Goal: Task Accomplishment & Management: Complete application form

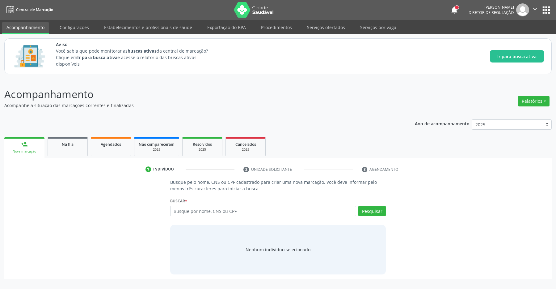
click at [550, 8] on button "apps" at bounding box center [546, 10] width 11 height 11
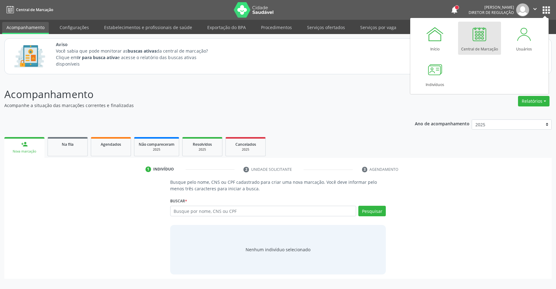
click at [497, 40] on link "Central de Marcação" at bounding box center [479, 38] width 43 height 33
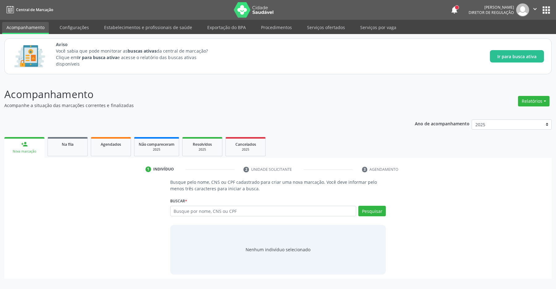
click at [190, 213] on input "text" at bounding box center [263, 210] width 186 height 11
type input "700005974249709"
click at [371, 212] on button "Pesquisar" at bounding box center [371, 210] width 27 height 11
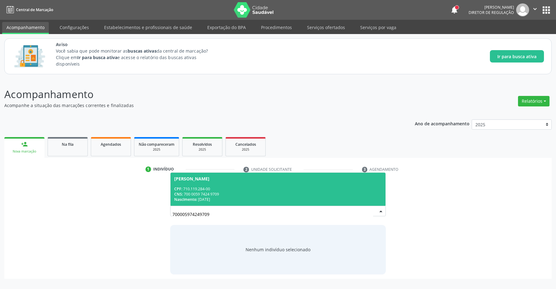
click at [209, 179] on div "Roberta Tavares da Silva" at bounding box center [191, 178] width 35 height 5
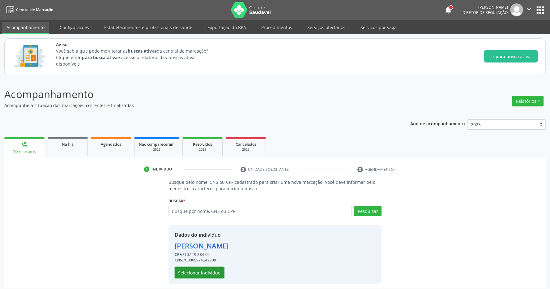
click at [202, 273] on button "Selecionar indivíduo" at bounding box center [199, 272] width 49 height 11
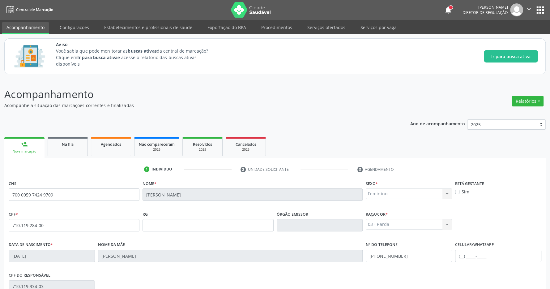
click at [539, 9] on button "apps" at bounding box center [539, 10] width 11 height 11
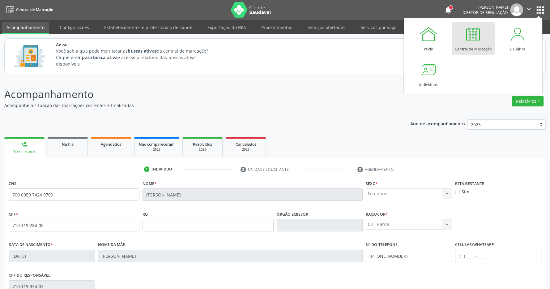
click at [474, 37] on div at bounding box center [472, 34] width 19 height 19
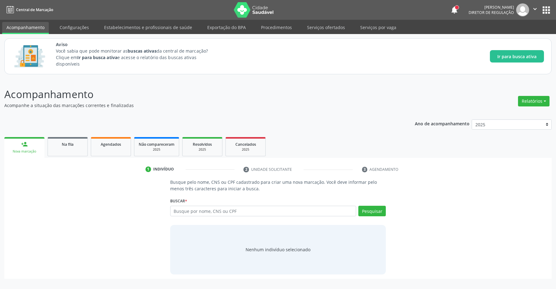
click at [209, 212] on input "text" at bounding box center [263, 210] width 186 height 11
type input "704505376985213"
click at [374, 213] on button "Pesquisar" at bounding box center [371, 210] width 27 height 11
type input "704505376985213"
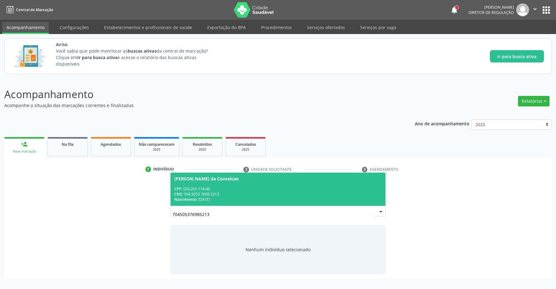
click at [233, 183] on span "Josefa Francelina da Conceicao CPF: 020.261.174-46 CNS: 704 5053 7698 5213 Nasc…" at bounding box center [278, 188] width 215 height 33
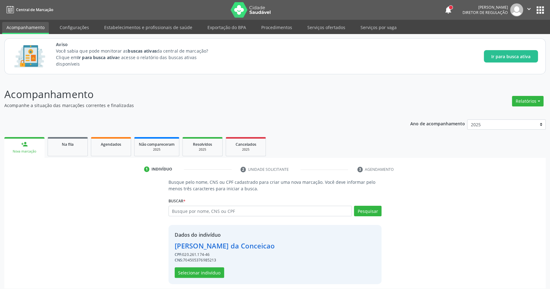
scroll to position [4, 0]
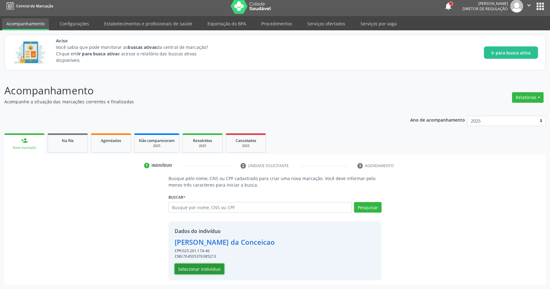
click at [200, 267] on button "Selecionar indivíduo" at bounding box center [199, 268] width 49 height 11
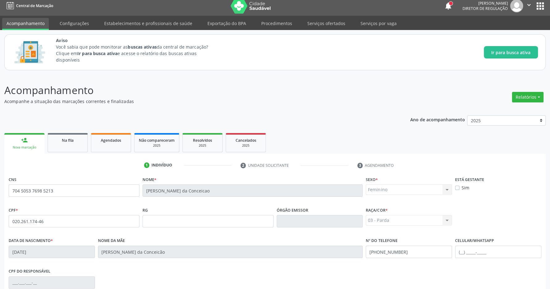
scroll to position [91, 0]
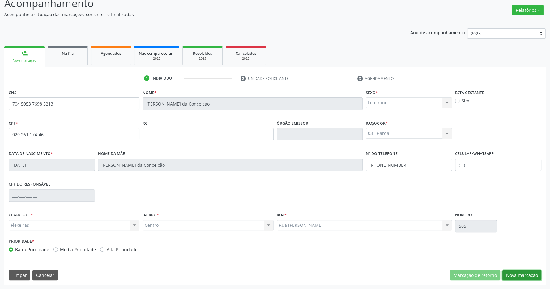
click at [528, 277] on button "Nova marcação" at bounding box center [521, 275] width 39 height 11
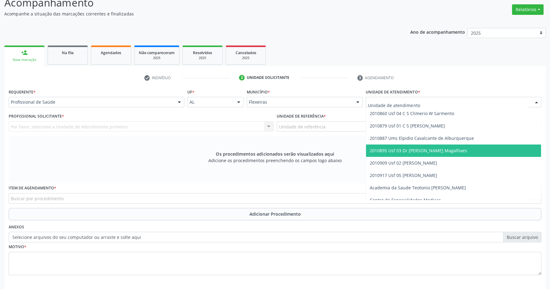
click at [397, 148] on span "2010895 Usf 03 Dr [PERSON_NAME] Magalhaes" at bounding box center [453, 150] width 175 height 12
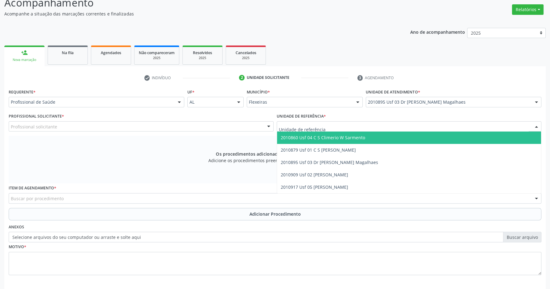
click at [393, 130] on div at bounding box center [408, 126] width 265 height 11
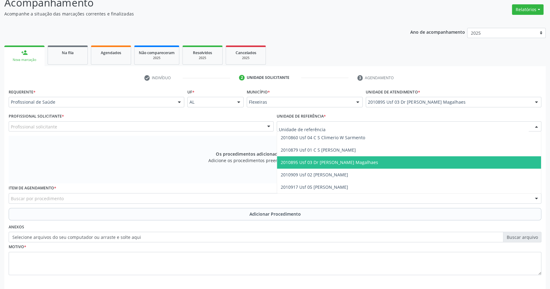
click at [394, 162] on span "2010895 Usf 03 Dr [PERSON_NAME] Magalhaes" at bounding box center [409, 162] width 264 height 12
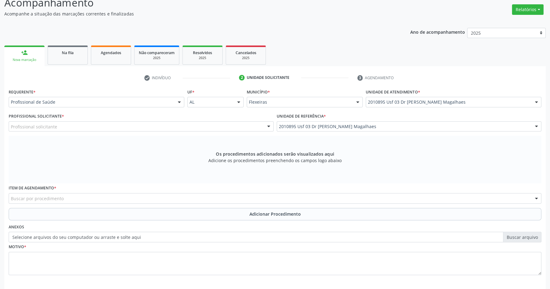
click at [240, 130] on div "Profissional solicitante" at bounding box center [141, 126] width 265 height 11
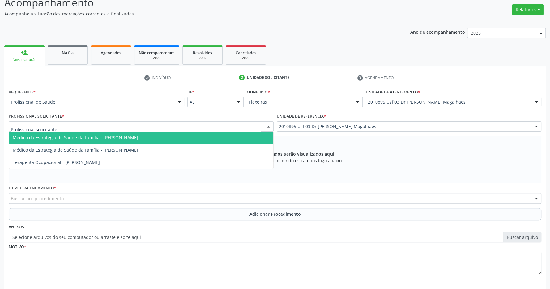
click at [224, 137] on span "Médico da Estratégia de Saúde da Família - [PERSON_NAME]" at bounding box center [141, 137] width 264 height 12
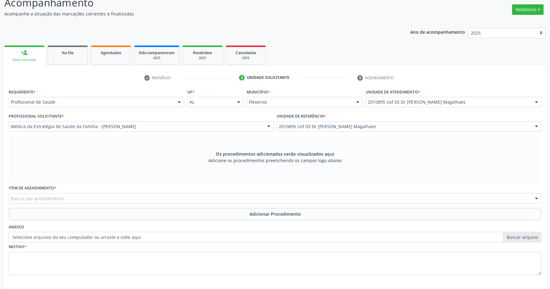
click at [79, 196] on div "Buscar por procedimento" at bounding box center [275, 198] width 532 height 11
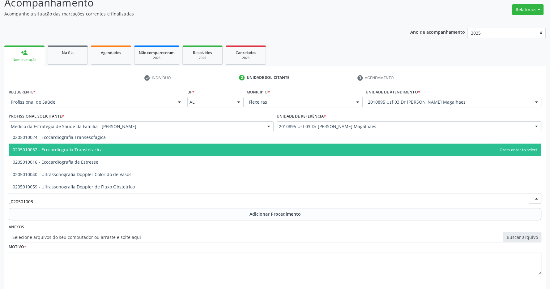
type input "0205010032"
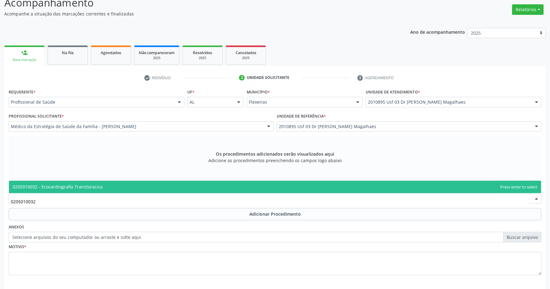
click at [121, 188] on span "0205010032 - Ecocardiografia Transtoracica" at bounding box center [275, 186] width 532 height 12
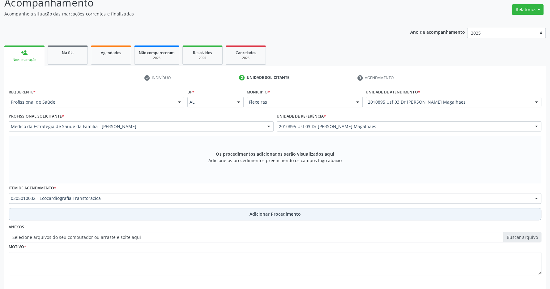
click at [206, 217] on button "Adicionar Procedimento" at bounding box center [275, 214] width 532 height 12
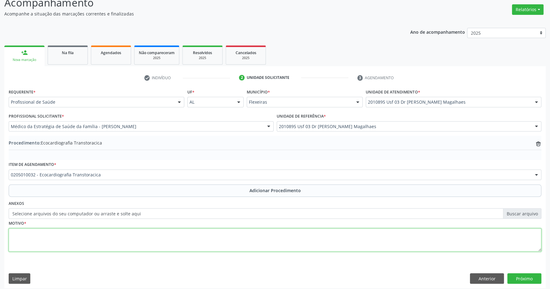
click at [166, 240] on textarea at bounding box center [275, 239] width 532 height 23
click at [23, 236] on textarea "dispineia aos pequenos esforços" at bounding box center [275, 239] width 532 height 23
click at [22, 233] on textarea "dispineia aos pequenos esforços" at bounding box center [275, 239] width 532 height 23
type textarea "dispneia aos pequenos esforços"
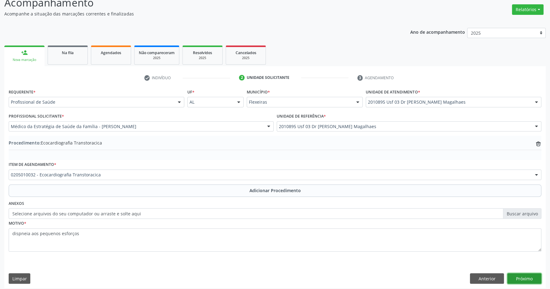
click at [527, 275] on button "Próximo" at bounding box center [524, 278] width 34 height 11
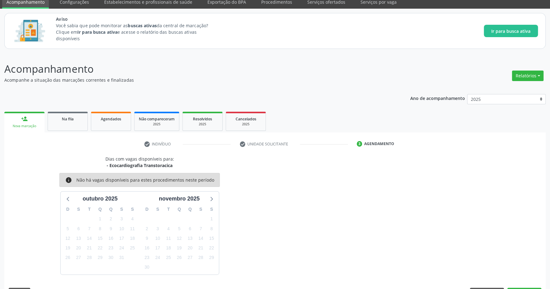
scroll to position [44, 0]
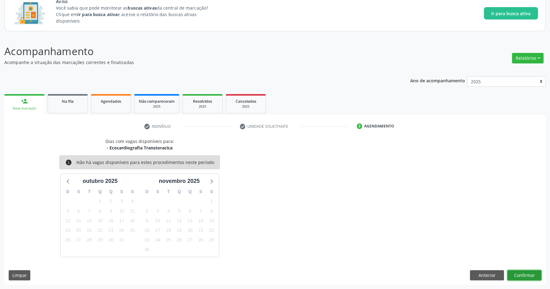
click at [523, 273] on button "Confirmar" at bounding box center [524, 275] width 34 height 11
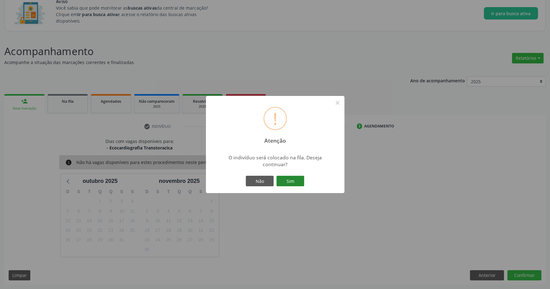
click at [289, 180] on button "Sim" at bounding box center [290, 180] width 28 height 11
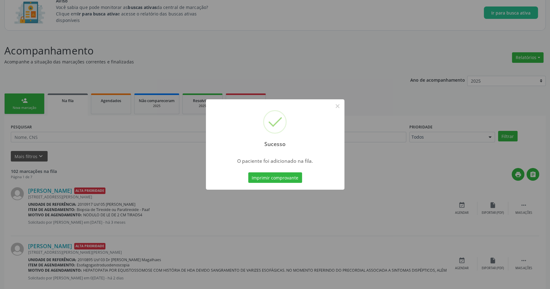
scroll to position [0, 0]
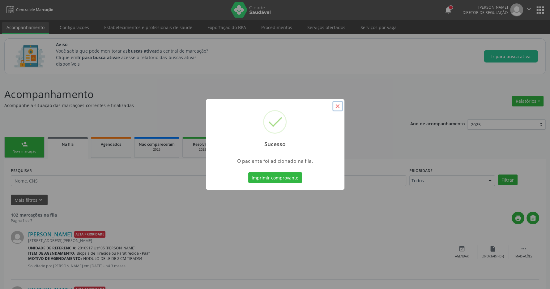
click at [339, 105] on button "×" at bounding box center [337, 106] width 11 height 11
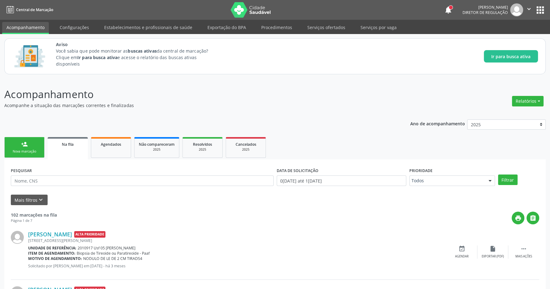
click at [539, 9] on button "apps" at bounding box center [539, 10] width 11 height 11
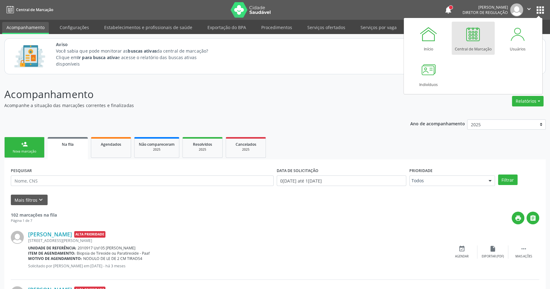
click at [473, 43] on div at bounding box center [472, 34] width 19 height 19
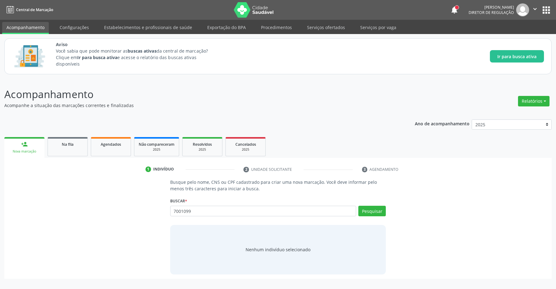
type input "7001099"
drag, startPoint x: 172, startPoint y: 219, endPoint x: 140, endPoint y: 215, distance: 32.6
click at [170, 216] on input "7001099" at bounding box center [263, 210] width 186 height 11
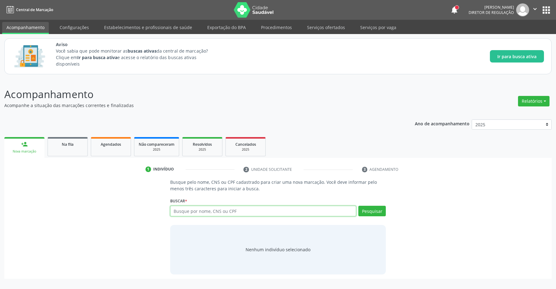
click at [204, 211] on input "text" at bounding box center [263, 210] width 186 height 11
type input "704105126572373"
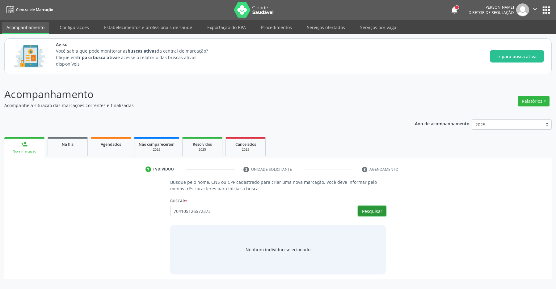
click at [374, 208] on button "Pesquisar" at bounding box center [371, 210] width 27 height 11
type input "704105126572373"
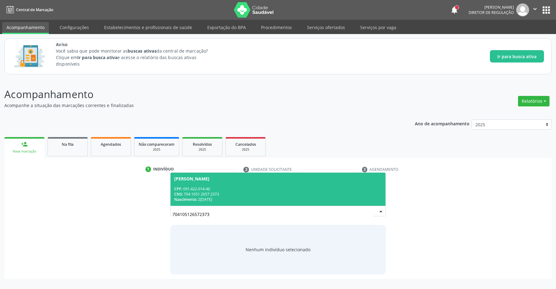
click at [231, 191] on div "CPF: 091.422.014-46" at bounding box center [278, 188] width 208 height 5
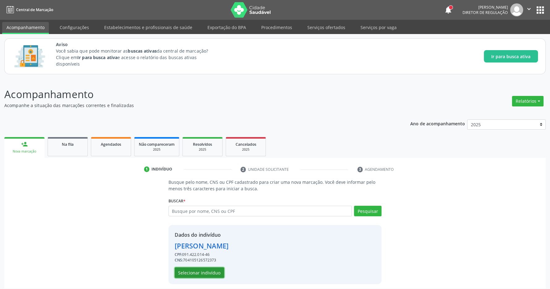
click at [205, 273] on button "Selecionar indivíduo" at bounding box center [199, 272] width 49 height 11
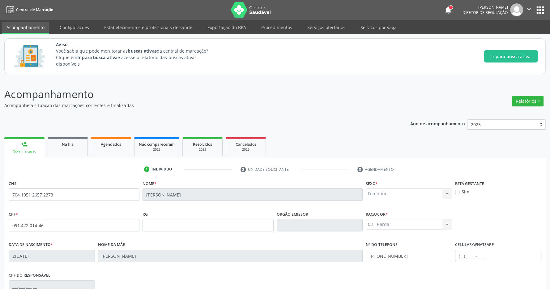
scroll to position [91, 0]
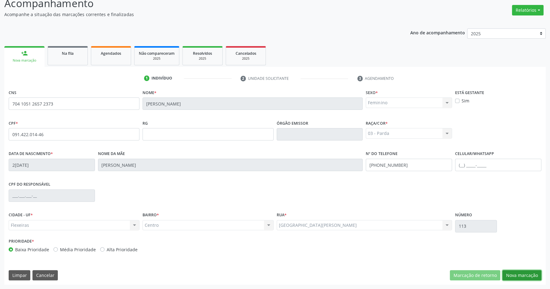
click at [518, 271] on button "Nova marcação" at bounding box center [521, 275] width 39 height 11
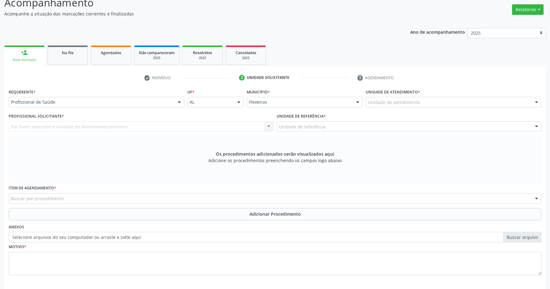
click at [70, 193] on div "Buscar por procedimento" at bounding box center [275, 198] width 532 height 11
type input "o"
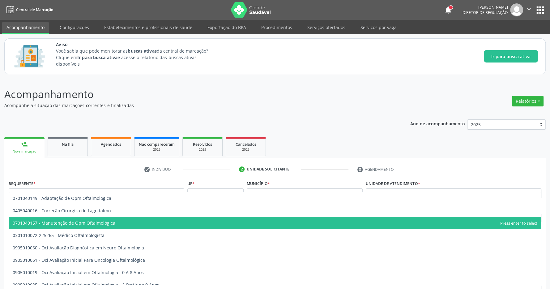
scroll to position [97, 0]
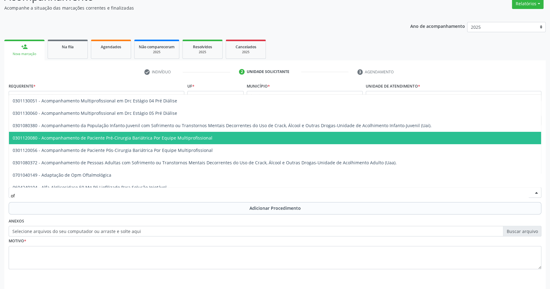
type input "o"
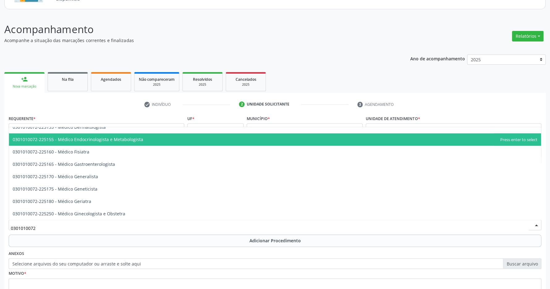
scroll to position [348, 0]
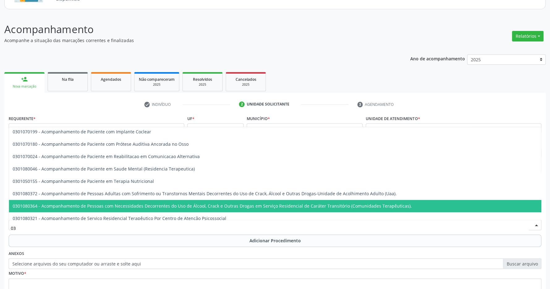
type input "0"
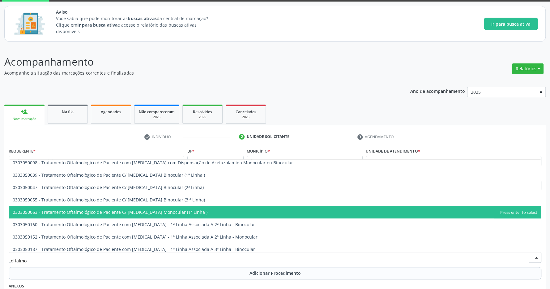
scroll to position [119, 0]
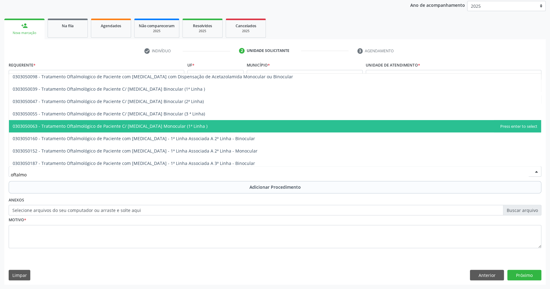
drag, startPoint x: 37, startPoint y: 176, endPoint x: 0, endPoint y: 173, distance: 37.2
click at [11, 173] on input "oftalmo" at bounding box center [269, 174] width 517 height 12
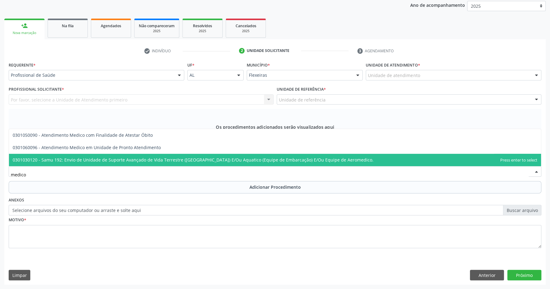
scroll to position [0, 0]
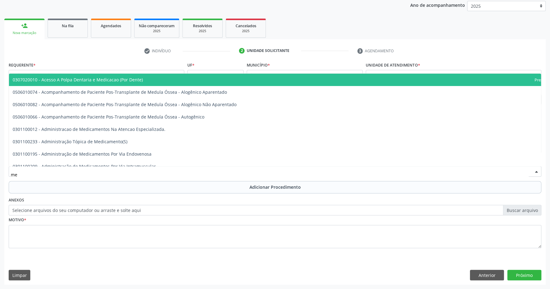
type input "m"
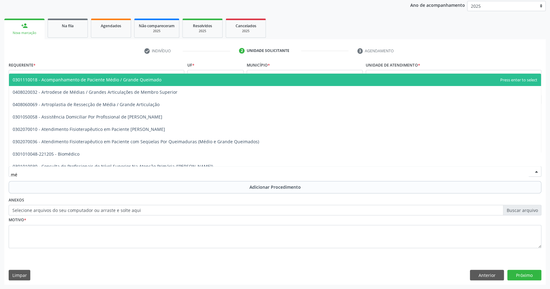
type input "m"
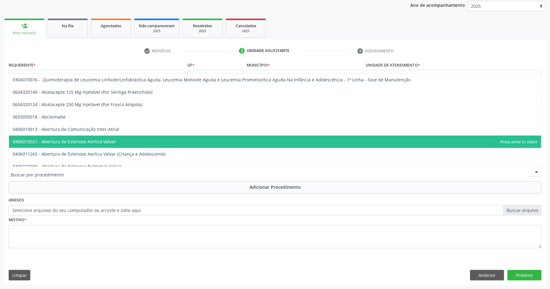
click at [30, 163] on span "0406010030 - Abertura de Estenose Pulmonar Valvar" at bounding box center [275, 166] width 532 height 12
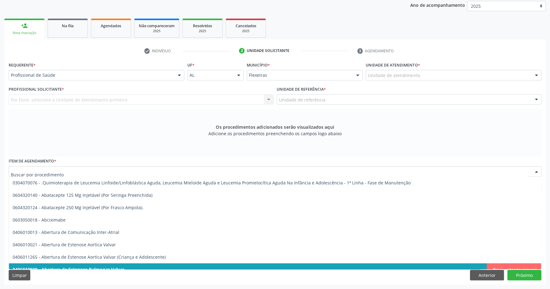
click at [27, 171] on input "text" at bounding box center [269, 174] width 517 height 12
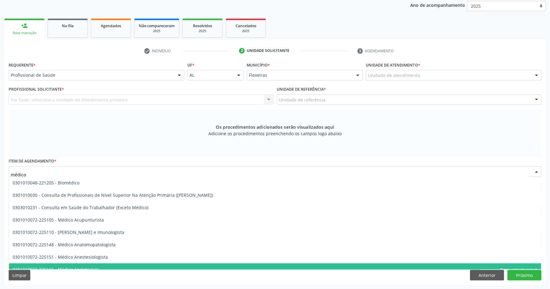
type input "médico o"
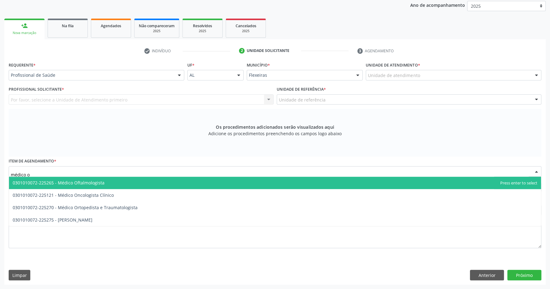
click at [104, 182] on span "0301010072-225265 - Médico Oftalmologista" at bounding box center [275, 182] width 532 height 12
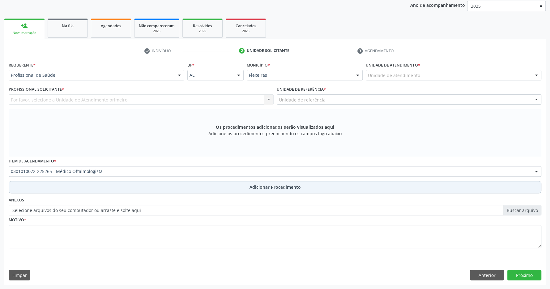
click at [279, 188] on span "Adicionar Procedimento" at bounding box center [274, 186] width 51 height 6
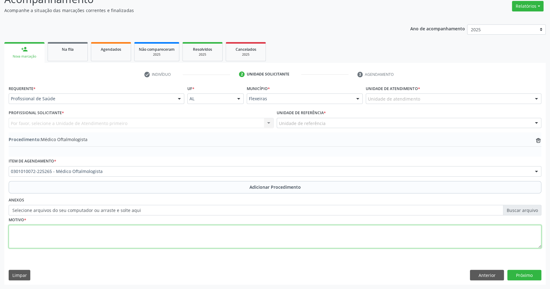
click at [197, 235] on textarea at bounding box center [275, 236] width 532 height 23
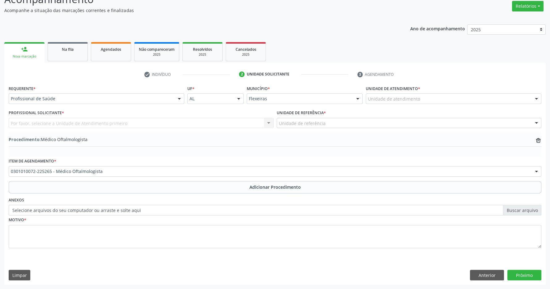
click at [116, 120] on div "Por favor, selecione a Unidade de Atendimento primeiro Nenhum resultado encontr…" at bounding box center [141, 123] width 265 height 11
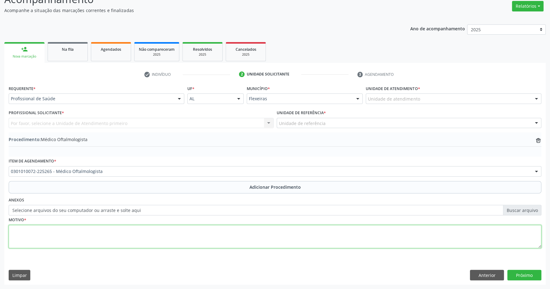
click at [82, 233] on textarea at bounding box center [275, 236] width 532 height 23
type textarea "catarata"
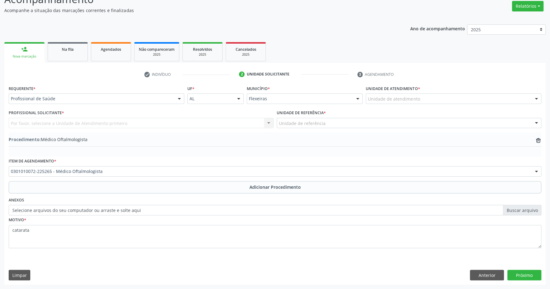
click at [428, 97] on div "Unidade de atendimento" at bounding box center [452, 98] width 175 height 11
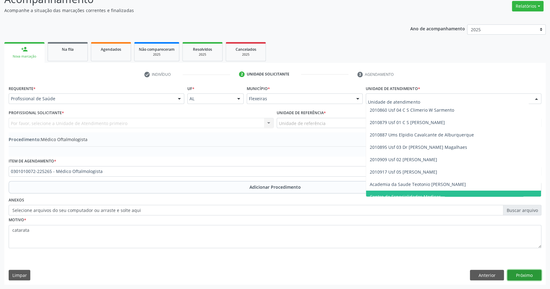
click at [531, 276] on button "Próximo" at bounding box center [524, 274] width 34 height 11
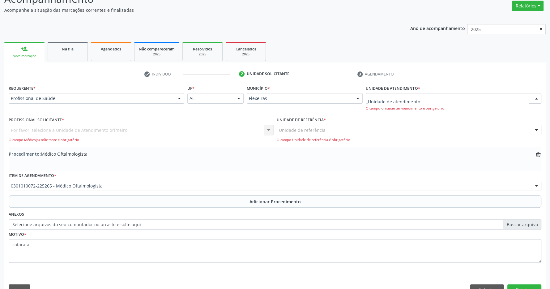
click at [429, 101] on div at bounding box center [452, 98] width 175 height 11
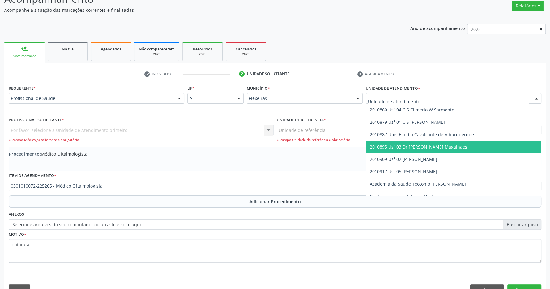
click at [426, 148] on span "2010895 Usf 03 Dr [PERSON_NAME] Magalhaes" at bounding box center [417, 147] width 97 height 6
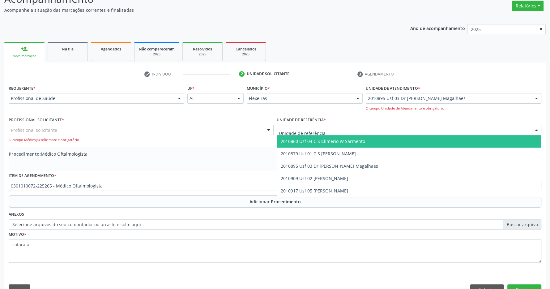
click at [437, 130] on div at bounding box center [408, 129] width 265 height 11
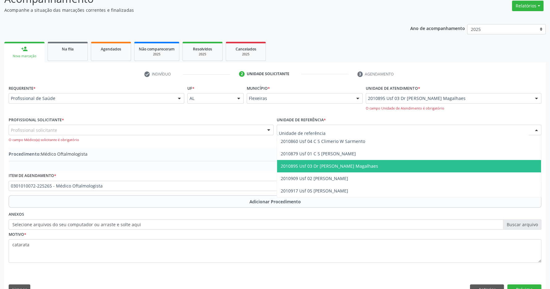
click at [435, 162] on span "2010895 Usf 03 Dr [PERSON_NAME] Magalhaes" at bounding box center [409, 166] width 264 height 12
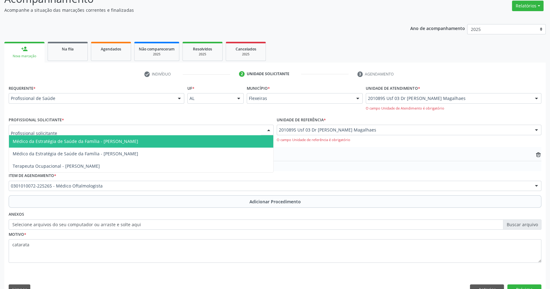
click at [219, 134] on div at bounding box center [141, 129] width 265 height 11
click at [186, 145] on span "Médico da Estratégia de Saúde da Família - [PERSON_NAME]" at bounding box center [141, 141] width 264 height 12
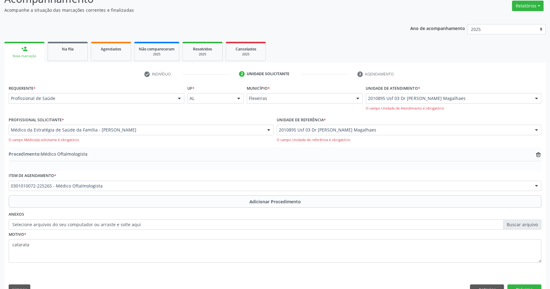
scroll to position [110, 0]
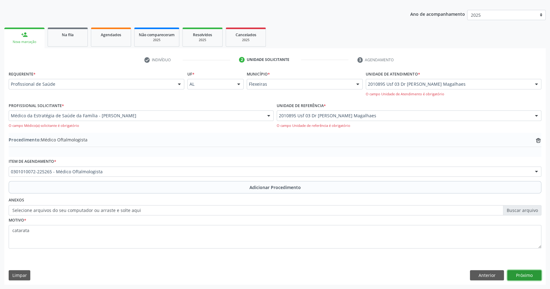
click at [524, 279] on button "Próximo" at bounding box center [524, 275] width 34 height 11
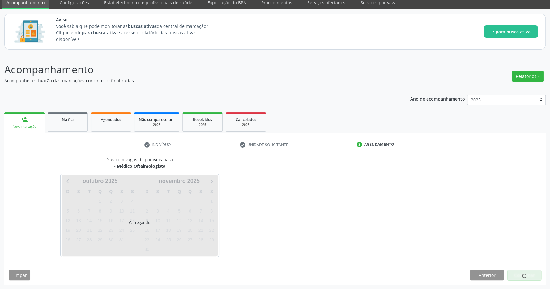
scroll to position [25, 0]
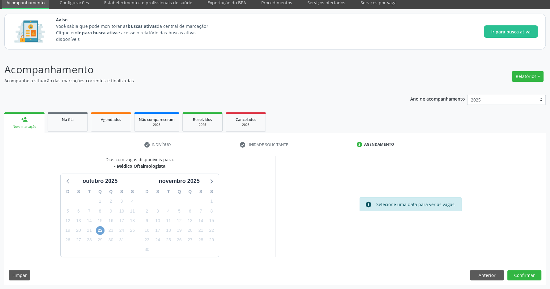
click at [98, 229] on span "22" at bounding box center [100, 230] width 9 height 9
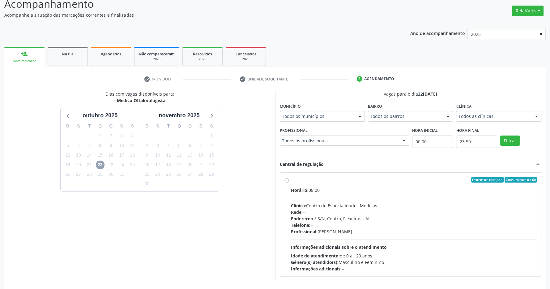
scroll to position [115, 0]
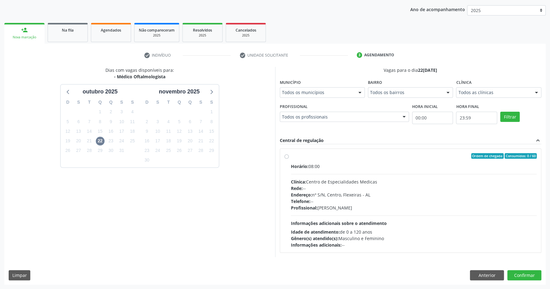
click at [295, 161] on label "Ordem de chegada Consumidos: 0 / 60 Horário: 08:00 Clínica: Centro de Especiali…" at bounding box center [414, 200] width 246 height 95
click at [289, 158] on input "Ordem de chegada Consumidos: 0 / 60 Horário: 08:00 Clínica: Centro de Especiali…" at bounding box center [286, 156] width 4 height 6
radio input "true"
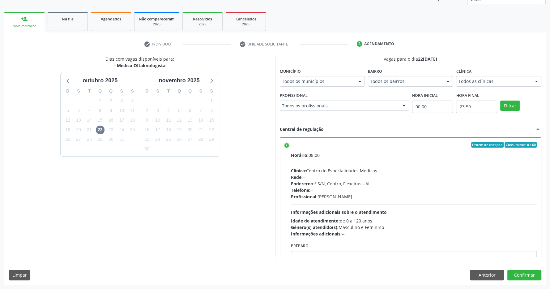
scroll to position [31, 0]
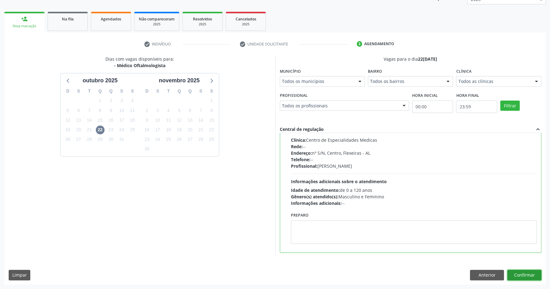
click at [528, 276] on button "Confirmar" at bounding box center [524, 274] width 34 height 11
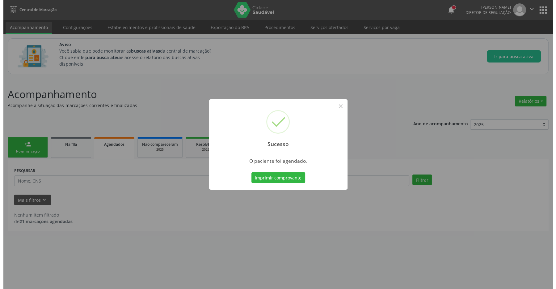
scroll to position [0, 0]
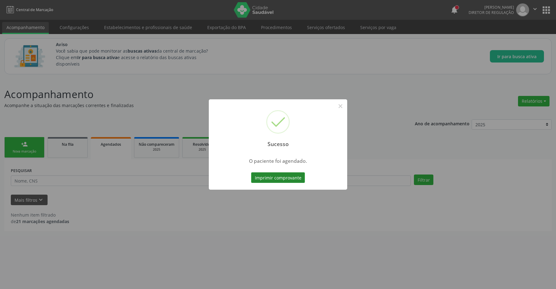
click at [292, 176] on button "Imprimir comprovante" at bounding box center [278, 177] width 54 height 11
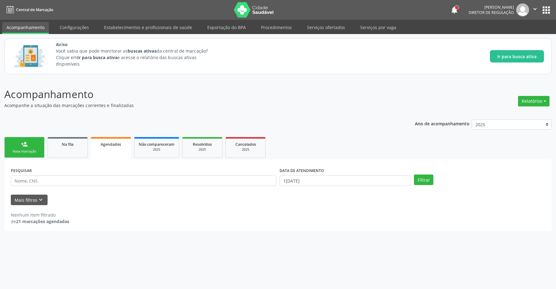
click at [545, 8] on button "apps" at bounding box center [546, 10] width 11 height 11
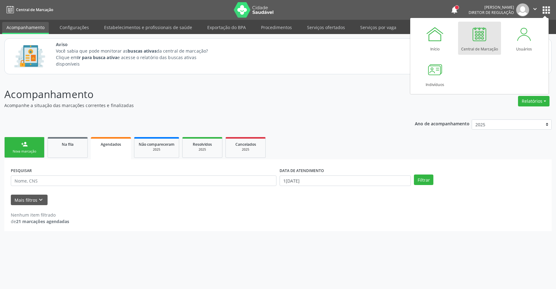
click at [482, 35] on div at bounding box center [479, 34] width 19 height 19
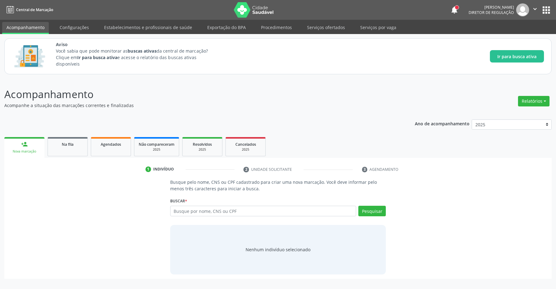
click at [216, 211] on input "text" at bounding box center [263, 210] width 186 height 11
type input "707001808768630"
click at [380, 215] on button "Pesquisar" at bounding box center [371, 210] width 27 height 11
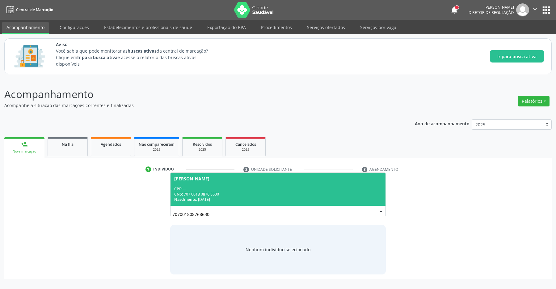
click at [234, 185] on span "[PERSON_NAME] CPF: -- CNS: 707 0018 0876 8630 Nascimento: [DATE]" at bounding box center [278, 188] width 215 height 33
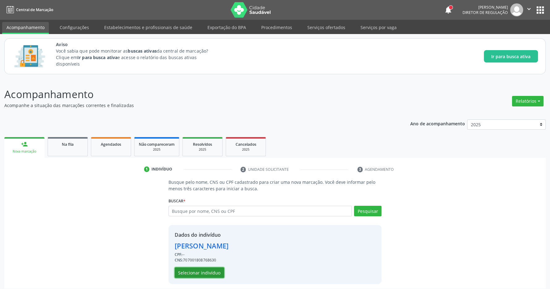
click at [199, 270] on button "Selecionar indivíduo" at bounding box center [199, 272] width 49 height 11
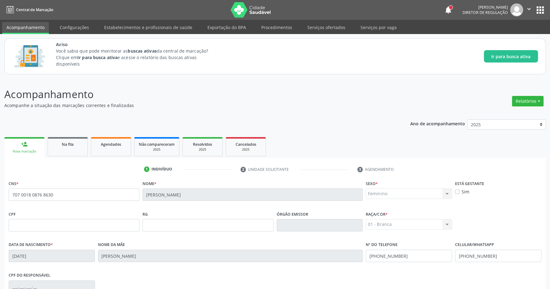
scroll to position [91, 0]
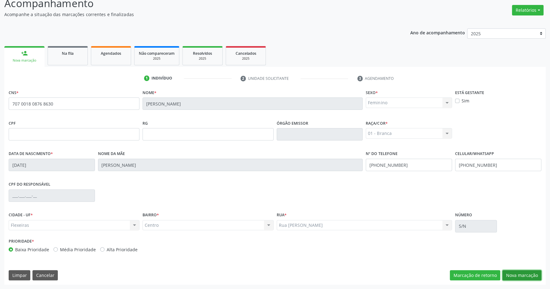
click at [525, 273] on button "Nova marcação" at bounding box center [521, 275] width 39 height 11
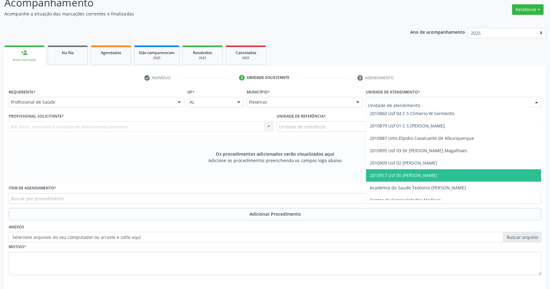
click at [437, 172] on span "2010917 Usf 05 [PERSON_NAME]" at bounding box center [453, 175] width 175 height 12
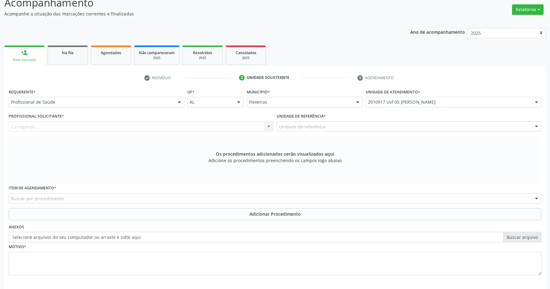
click at [400, 127] on div "Unidade de referência" at bounding box center [408, 126] width 265 height 11
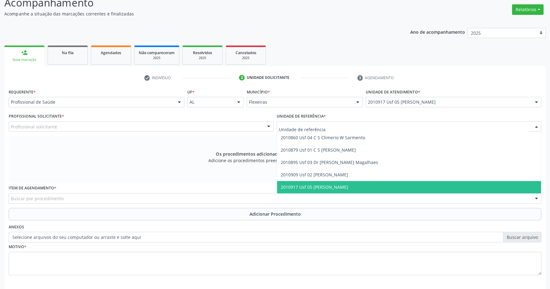
click at [411, 186] on span "2010917 Usf 05 [PERSON_NAME]" at bounding box center [409, 187] width 264 height 12
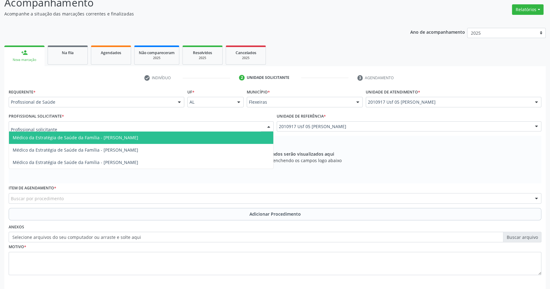
click at [224, 131] on div at bounding box center [141, 126] width 265 height 11
click at [132, 138] on span "Médico da Estratégia de Saúde da Família - [PERSON_NAME]" at bounding box center [75, 137] width 125 height 6
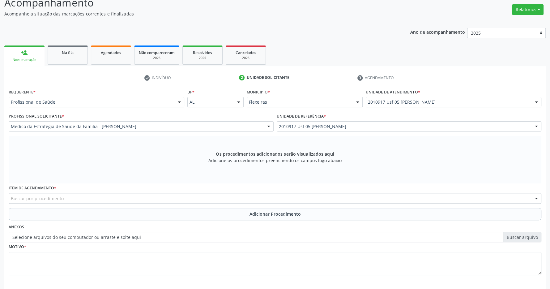
click at [104, 197] on div "Buscar por procedimento" at bounding box center [275, 198] width 532 height 11
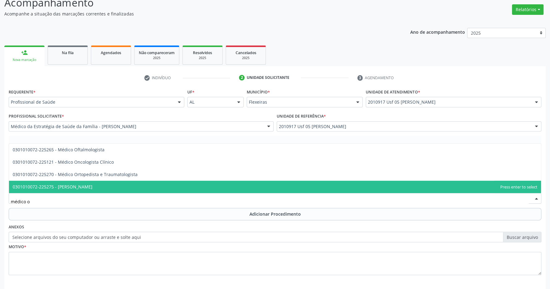
type input "médico of"
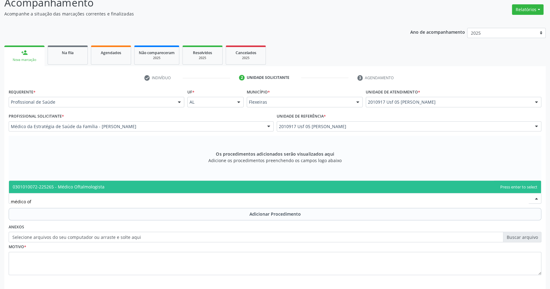
click at [70, 187] on span "0301010072-225265 - Médico Oftalmologista" at bounding box center [59, 186] width 92 height 6
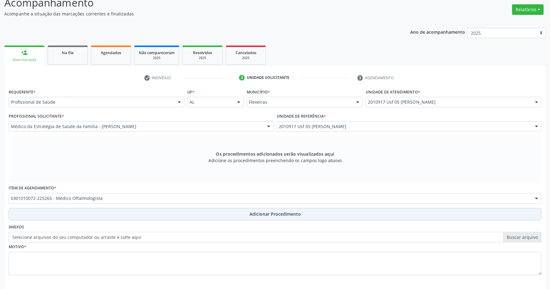
click at [292, 216] on span "Adicionar Procedimento" at bounding box center [274, 213] width 51 height 6
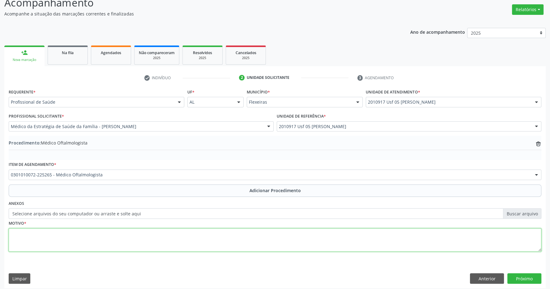
click at [246, 245] on textarea at bounding box center [275, 239] width 532 height 23
type textarea "catarata"
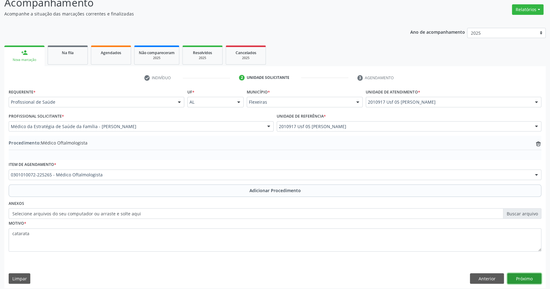
click at [522, 279] on button "Próximo" at bounding box center [524, 278] width 34 height 11
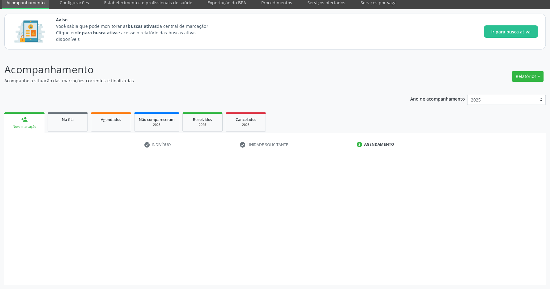
scroll to position [25, 0]
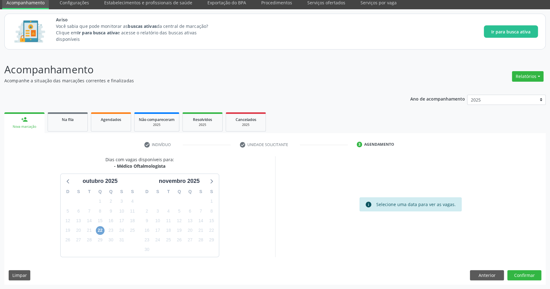
click at [99, 227] on span "22" at bounding box center [100, 230] width 9 height 9
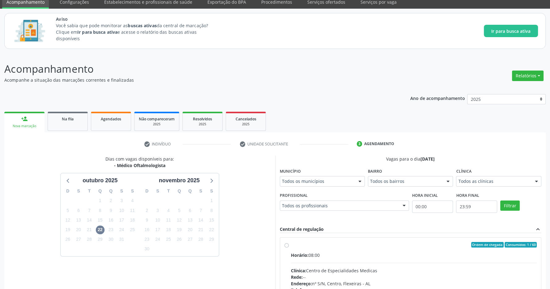
click at [324, 245] on div "Ordem de chegada Consumidos: 1 / 60" at bounding box center [414, 245] width 246 height 6
click at [289, 245] on input "Ordem de chegada Consumidos: 1 / 60 Horário: 08:00 Clínica: Centro de Especiali…" at bounding box center [286, 245] width 4 height 6
radio input "true"
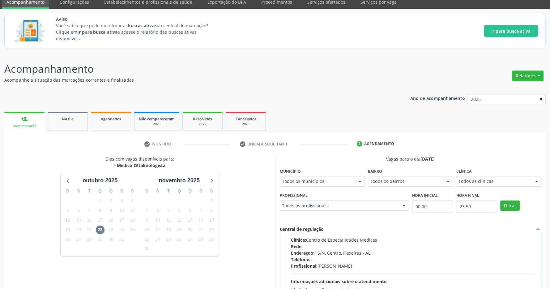
scroll to position [125, 0]
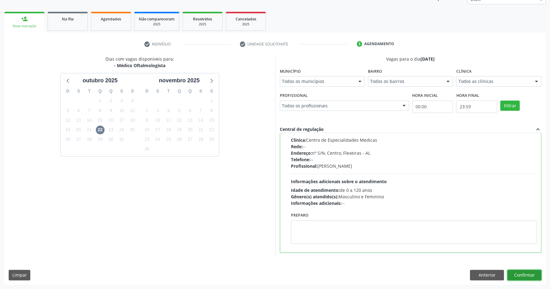
click at [531, 272] on button "Confirmar" at bounding box center [524, 274] width 34 height 11
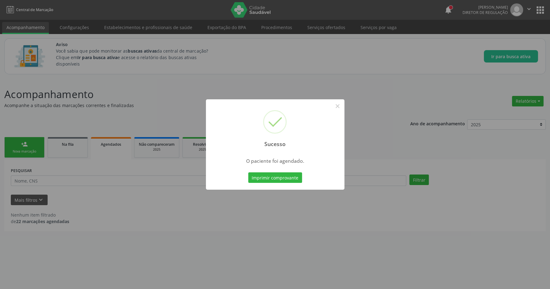
scroll to position [0, 0]
click at [286, 171] on div "Imprimir comprovante Cancel" at bounding box center [278, 177] width 57 height 13
click at [282, 177] on button "Imprimir comprovante" at bounding box center [278, 177] width 54 height 11
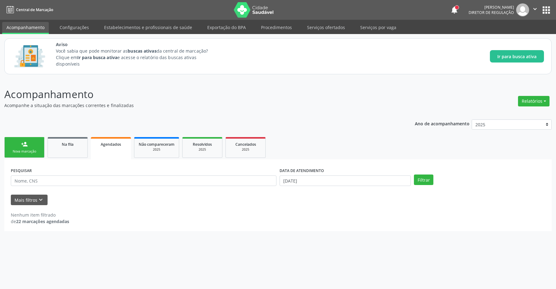
click at [542, 10] on button "apps" at bounding box center [546, 10] width 11 height 11
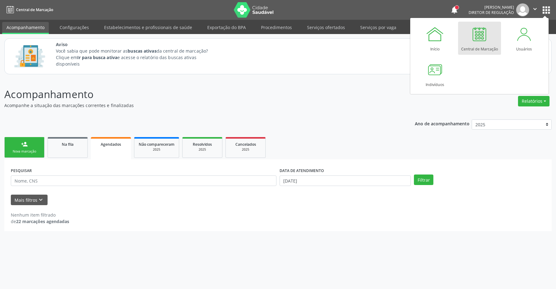
click at [489, 40] on link "Central de Marcação" at bounding box center [479, 38] width 43 height 33
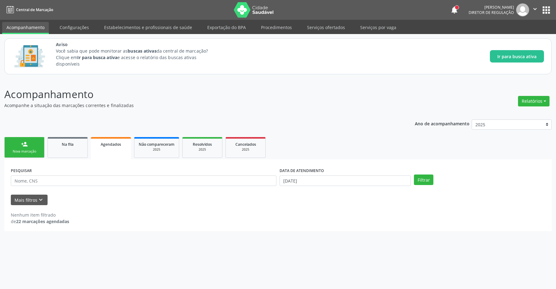
click at [43, 143] on link "person_add Nova marcação" at bounding box center [24, 147] width 40 height 21
click at [29, 146] on link "person_add Nova marcação" at bounding box center [24, 147] width 40 height 21
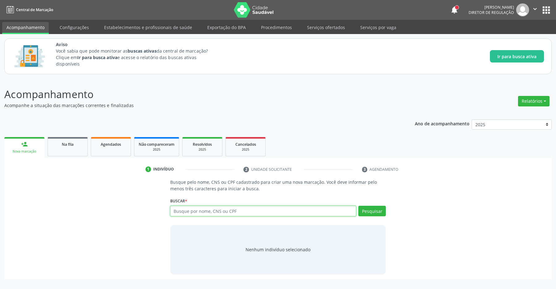
click at [217, 209] on input "text" at bounding box center [263, 210] width 186 height 11
type input "709600688762770"
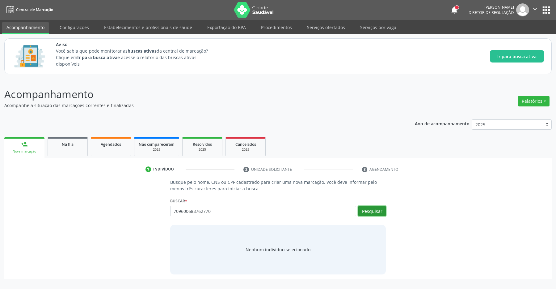
click at [370, 210] on button "Pesquisar" at bounding box center [371, 210] width 27 height 11
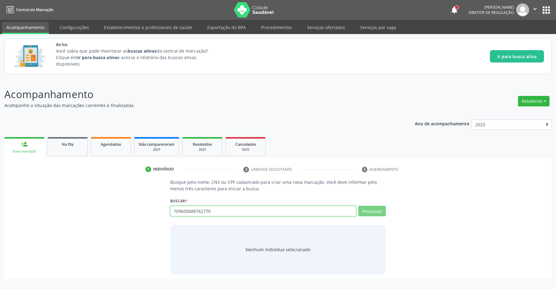
click at [215, 213] on input "709600688762770" at bounding box center [263, 210] width 186 height 11
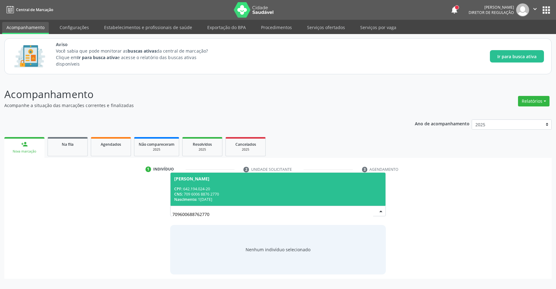
click at [205, 190] on div "CPF: 642.194.024-20" at bounding box center [278, 188] width 208 height 5
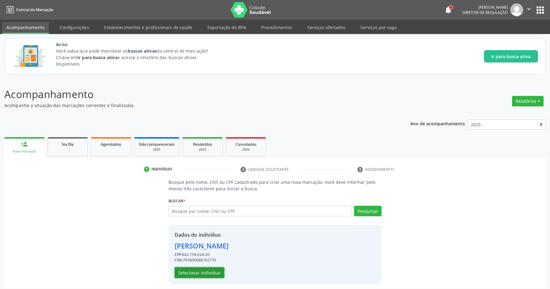
click at [192, 272] on button "Selecionar indivíduo" at bounding box center [199, 272] width 49 height 11
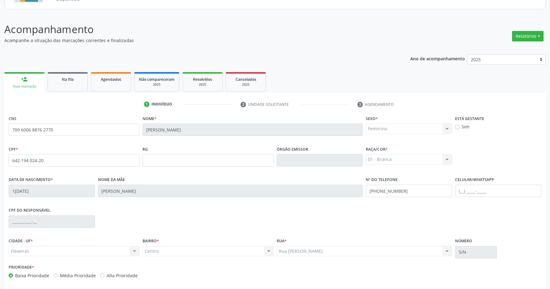
scroll to position [91, 0]
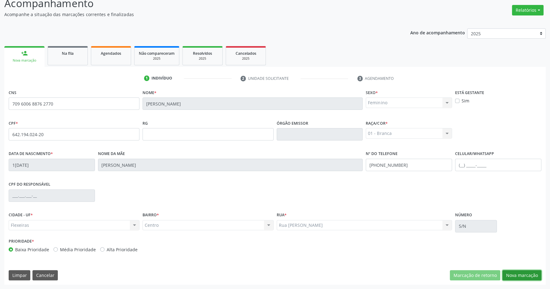
click at [520, 276] on button "Nova marcação" at bounding box center [521, 275] width 39 height 11
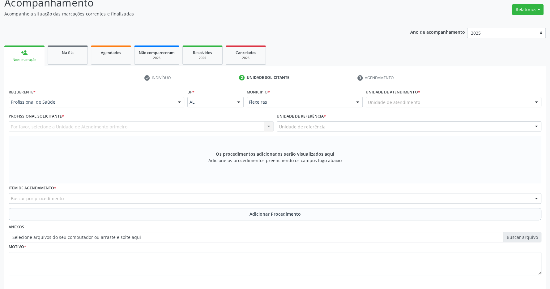
click at [449, 105] on div "Unidade de atendimento" at bounding box center [452, 102] width 175 height 11
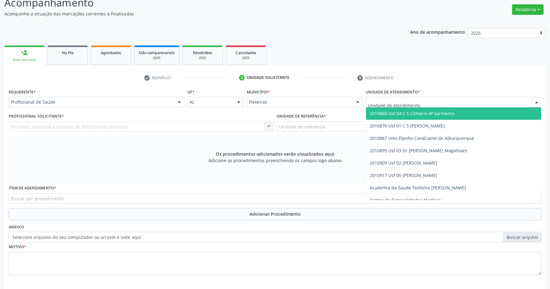
click at [437, 111] on span "2010860 Usf 04 C S Climerio W Sarmento" at bounding box center [411, 113] width 84 height 6
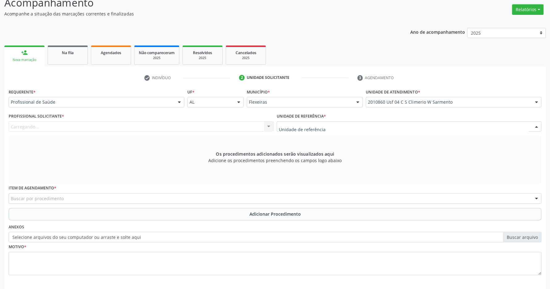
click at [432, 126] on div at bounding box center [408, 126] width 265 height 11
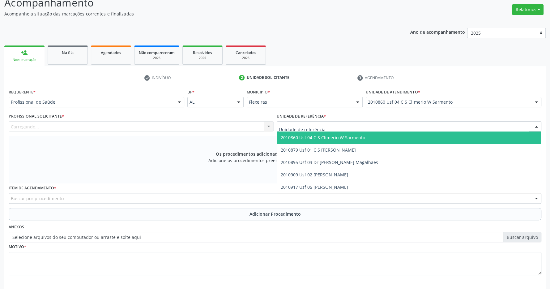
click at [431, 142] on span "2010860 Usf 04 C S Climerio W Sarmento" at bounding box center [409, 137] width 264 height 12
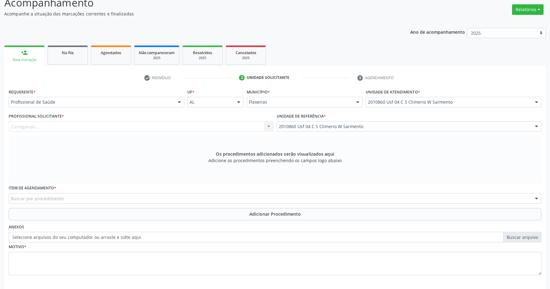
click at [224, 127] on div "Carregando... Nenhum resultado encontrado para: " " Não há nenhuma opção para s…" at bounding box center [141, 126] width 265 height 11
click at [126, 127] on div "Carregando... Nenhum resultado encontrado para: " " Não há nenhuma opção para s…" at bounding box center [141, 126] width 265 height 11
click at [218, 129] on div "Carregando... Nenhum resultado encontrado para: " " Não há nenhuma opção para s…" at bounding box center [141, 126] width 265 height 11
click at [151, 192] on div "Item de agendamento * Buscar por procedimento 0304070076 - .Quimioterapia de Le…" at bounding box center [275, 193] width 532 height 20
click at [144, 196] on div "Buscar por procedimento" at bounding box center [275, 198] width 532 height 11
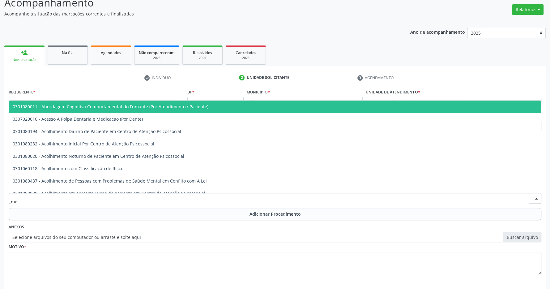
type input "m"
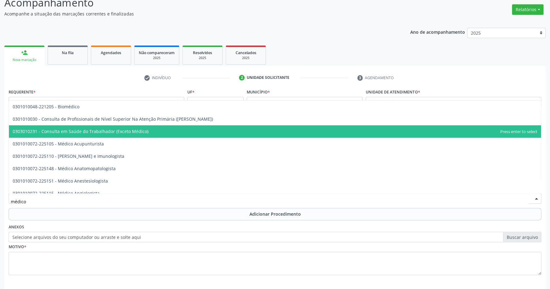
type input "médico o"
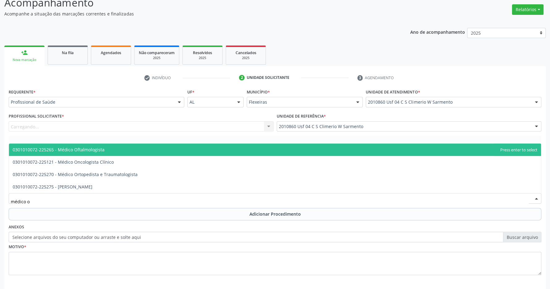
click at [119, 147] on span "0301010072-225265 - Médico Oftalmologista" at bounding box center [275, 149] width 532 height 12
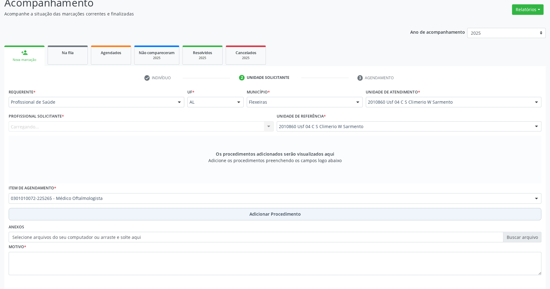
click at [231, 213] on button "Adicionar Procedimento" at bounding box center [275, 214] width 532 height 12
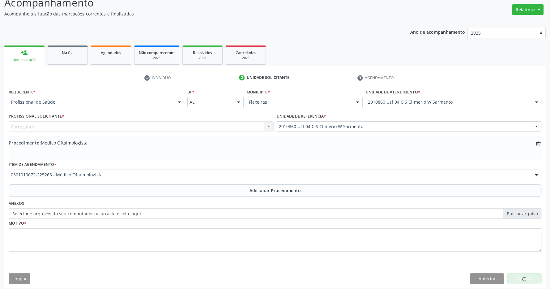
click at [136, 127] on div "Carregando... Nenhum resultado encontrado para: " " Não há nenhuma opção para s…" at bounding box center [141, 126] width 265 height 11
click at [64, 224] on div "Motivo *" at bounding box center [275, 234] width 532 height 33
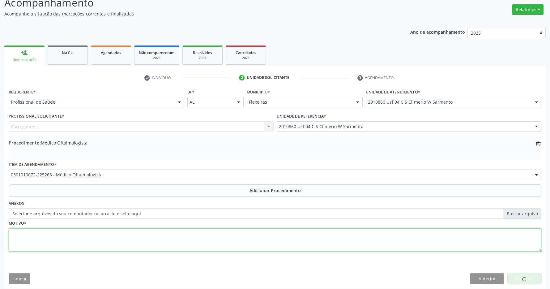
click at [64, 244] on textarea at bounding box center [275, 239] width 532 height 23
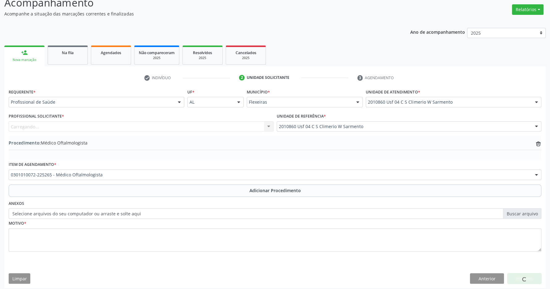
drag, startPoint x: 268, startPoint y: 190, endPoint x: 264, endPoint y: 191, distance: 4.5
click at [268, 190] on span "Adicionar Procedimento" at bounding box center [274, 190] width 51 height 6
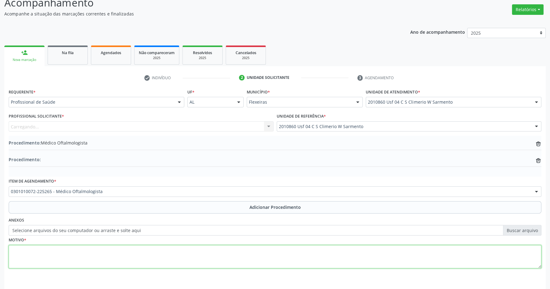
click at [106, 253] on textarea at bounding box center [275, 256] width 532 height 23
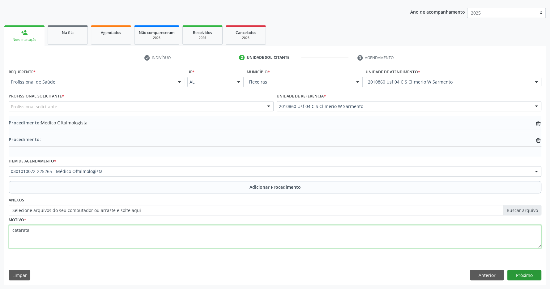
type textarea "catarata"
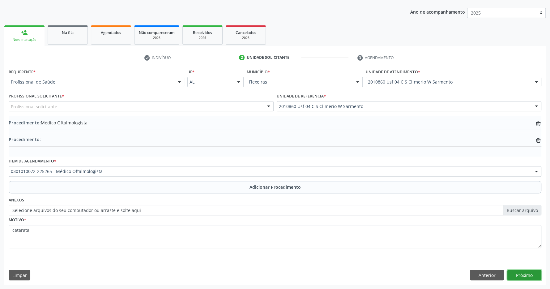
click at [530, 277] on button "Próximo" at bounding box center [524, 274] width 34 height 11
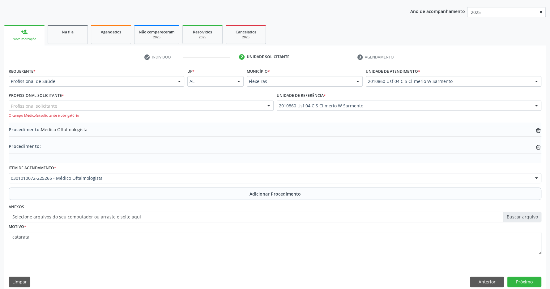
click at [108, 104] on div "Profissional solicitante" at bounding box center [141, 105] width 265 height 11
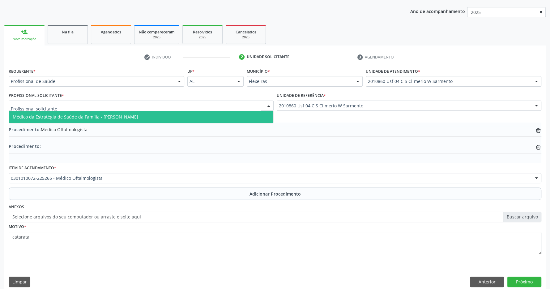
click at [104, 118] on span "Médico da Estratégia de Saúde da Família - [PERSON_NAME]" at bounding box center [75, 117] width 125 height 6
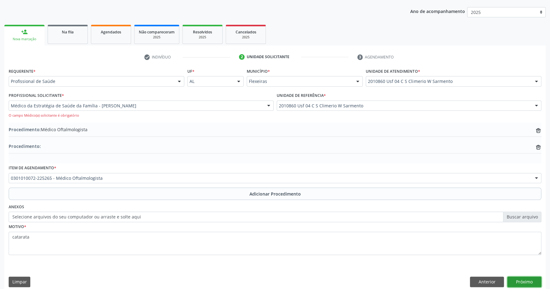
click at [519, 284] on button "Próximo" at bounding box center [524, 281] width 34 height 11
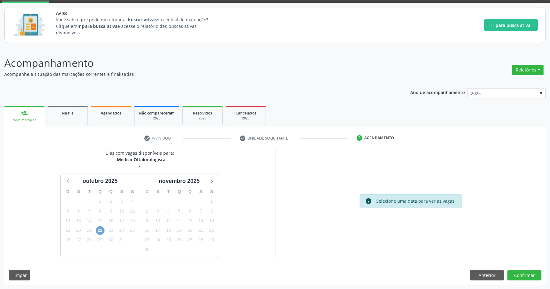
click at [98, 228] on span "22" at bounding box center [100, 230] width 9 height 9
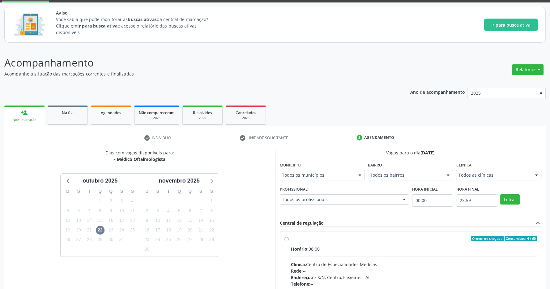
click at [372, 243] on label "Ordem de chegada Consumidos: 4 / 60 Horário: 08:00 Clínica: Centro de Especiali…" at bounding box center [414, 282] width 246 height 95
click at [289, 241] on input "Ordem de chegada Consumidos: 4 / 60 Horário: 08:00 Clínica: Centro de Especiali…" at bounding box center [286, 238] width 4 height 6
radio input "true"
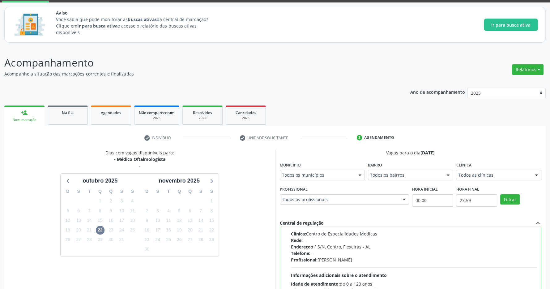
scroll to position [125, 0]
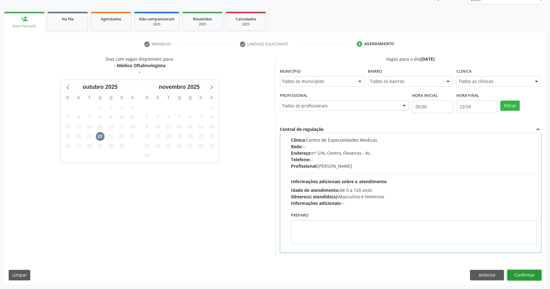
click at [533, 271] on button "Confirmar" at bounding box center [524, 274] width 34 height 11
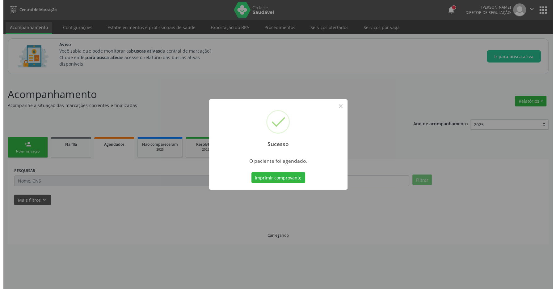
scroll to position [0, 0]
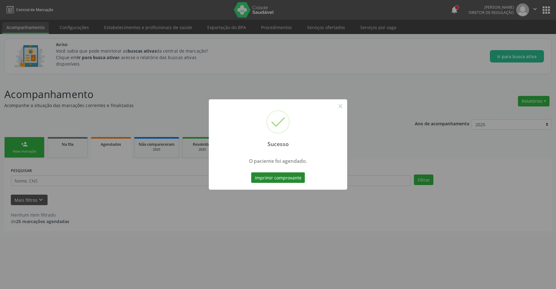
click at [273, 175] on button "Imprimir comprovante" at bounding box center [278, 177] width 54 height 11
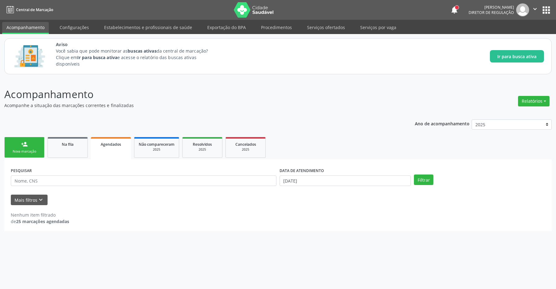
click at [23, 150] on div "Nova marcação" at bounding box center [24, 151] width 31 height 5
click at [36, 147] on link "person_add Nova marcação" at bounding box center [24, 147] width 40 height 21
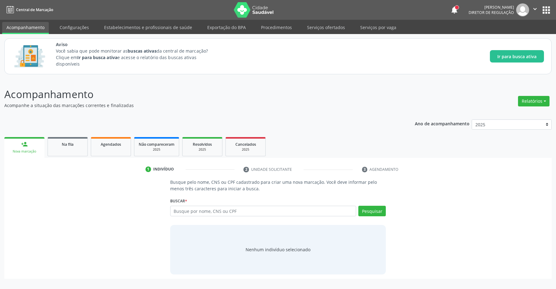
click at [27, 143] on div "person_add" at bounding box center [24, 144] width 7 height 7
click at [185, 212] on input "text" at bounding box center [263, 210] width 186 height 11
click at [185, 210] on input "text" at bounding box center [263, 210] width 186 height 11
click at [185, 211] on input "text" at bounding box center [263, 210] width 186 height 11
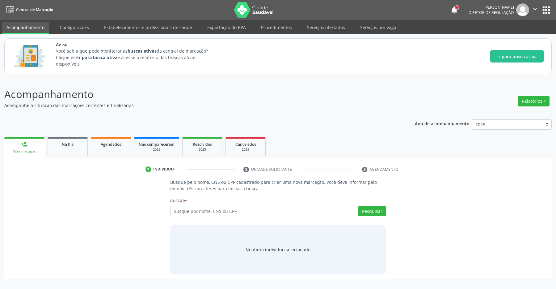
click at [185, 211] on input "text" at bounding box center [263, 210] width 186 height 11
click at [184, 212] on input "text" at bounding box center [263, 210] width 186 height 11
click at [182, 213] on input "text" at bounding box center [263, 210] width 186 height 11
click at [180, 194] on div "Busque pelo nome, CNS ou CPF cadastrado para criar uma nova marcação. Você deve…" at bounding box center [278, 226] width 225 height 95
click at [180, 184] on p "Busque pelo nome, CNS ou CPF cadastrado para criar uma nova marcação. Você deve…" at bounding box center [278, 185] width 216 height 13
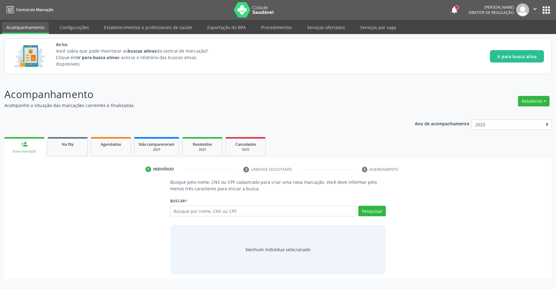
click at [179, 183] on p "Busque pelo nome, CNS ou CPF cadastrado para criar uma nova marcação. Você deve…" at bounding box center [278, 185] width 216 height 13
click at [183, 211] on input "text" at bounding box center [263, 210] width 186 height 11
click at [183, 208] on input "text" at bounding box center [263, 210] width 186 height 11
click at [176, 211] on input "text" at bounding box center [263, 210] width 186 height 11
type input "700000930470405"
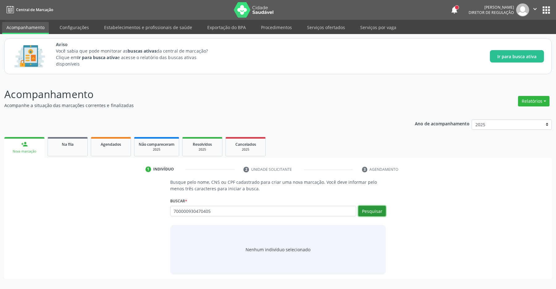
click at [378, 212] on button "Pesquisar" at bounding box center [371, 210] width 27 height 11
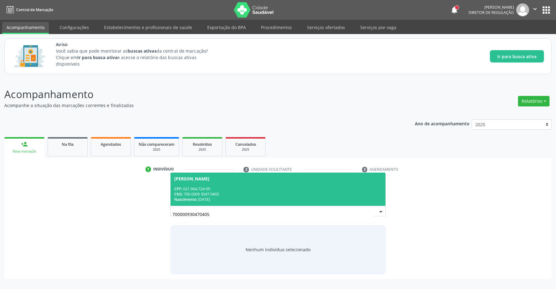
click at [209, 189] on div "CPF: 021.964.724-09" at bounding box center [278, 188] width 208 height 5
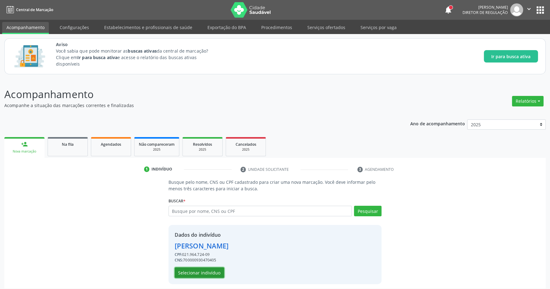
click at [202, 274] on button "Selecionar indivíduo" at bounding box center [199, 272] width 49 height 11
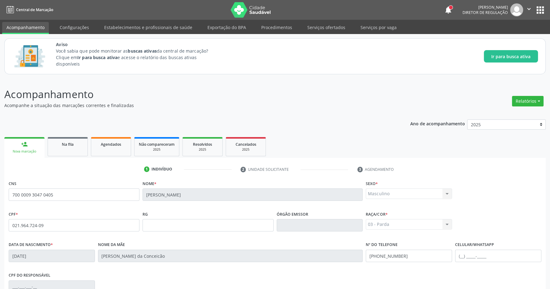
scroll to position [91, 0]
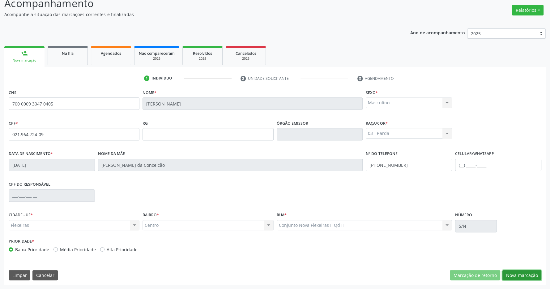
click at [517, 272] on button "Nova marcação" at bounding box center [521, 275] width 39 height 11
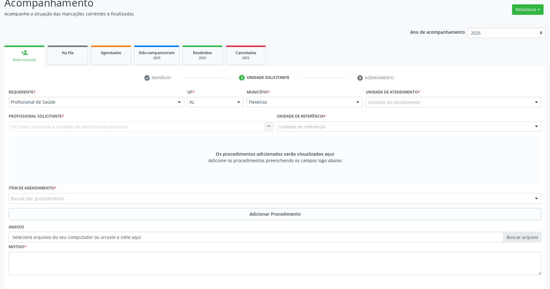
scroll to position [119, 0]
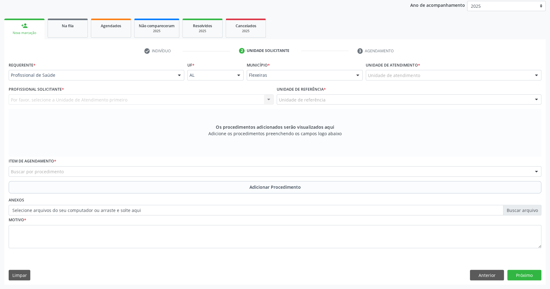
click at [418, 76] on div "Unidade de atendimento" at bounding box center [452, 75] width 175 height 11
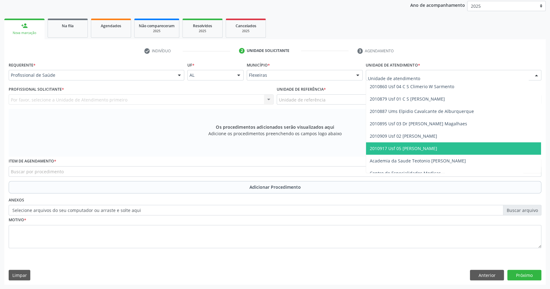
click at [424, 150] on span "2010917 Usf 05 [PERSON_NAME]" at bounding box center [402, 148] width 67 height 6
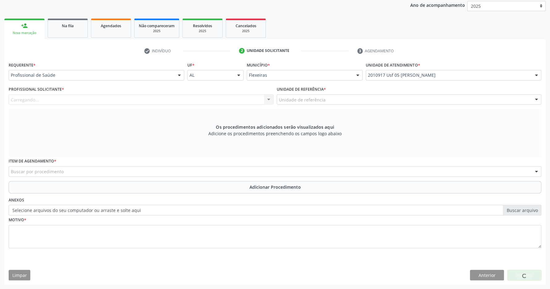
click at [404, 99] on div "Unidade de referência" at bounding box center [408, 99] width 265 height 11
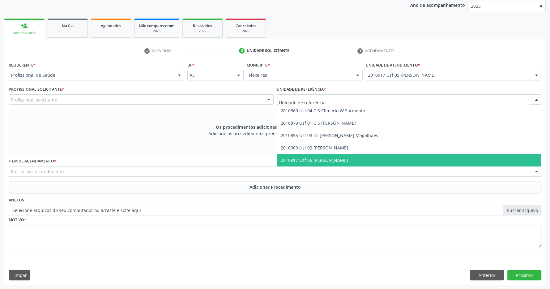
click at [399, 159] on span "2010917 Usf 05 [PERSON_NAME]" at bounding box center [409, 160] width 264 height 12
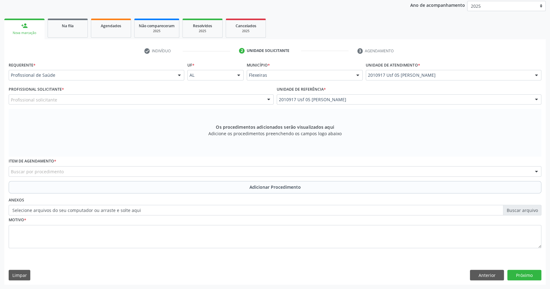
click at [214, 101] on div "Profissional solicitante" at bounding box center [141, 99] width 265 height 11
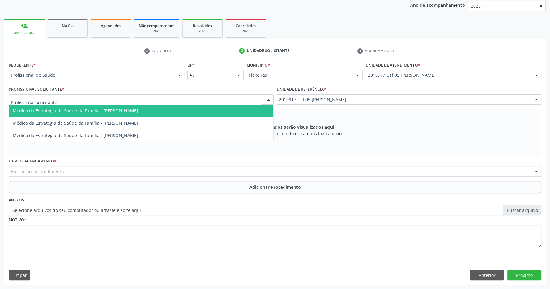
click at [207, 110] on span "Médico da Estratégia de Saúde da Família - [PERSON_NAME]" at bounding box center [141, 110] width 264 height 12
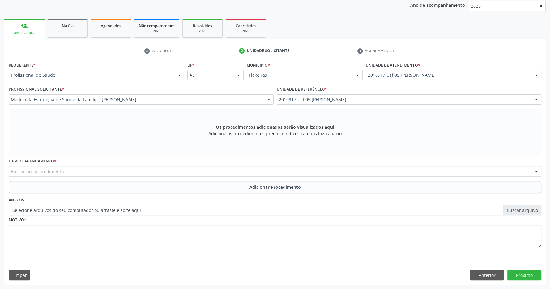
click at [127, 172] on div "Buscar por procedimento" at bounding box center [275, 171] width 532 height 11
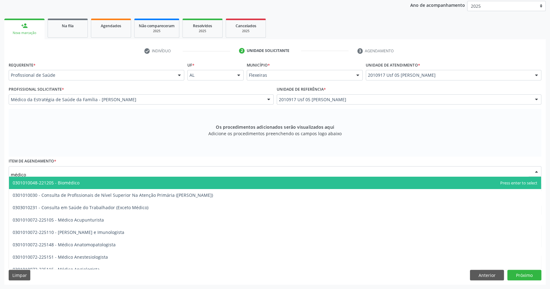
type input "médico o"
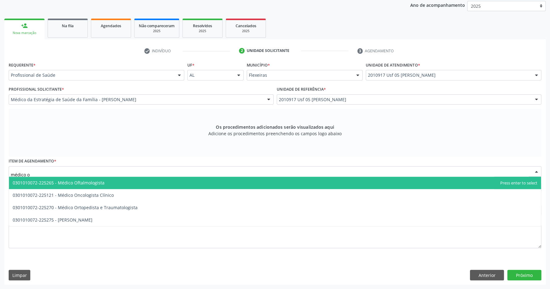
click at [101, 181] on span "0301010072-225265 - Médico Oftalmologista" at bounding box center [59, 182] width 92 height 6
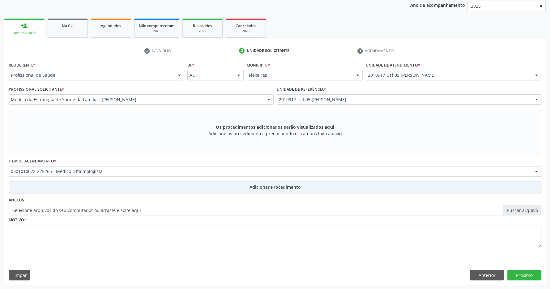
click at [183, 185] on button "Adicionar Procedimento" at bounding box center [275, 187] width 532 height 12
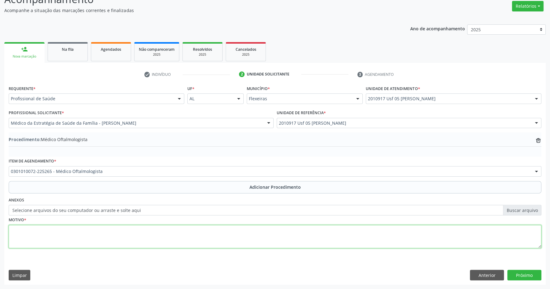
click at [159, 234] on textarea at bounding box center [275, 236] width 532 height 23
click at [159, 235] on textarea at bounding box center [275, 236] width 532 height 23
type textarea "catarata"
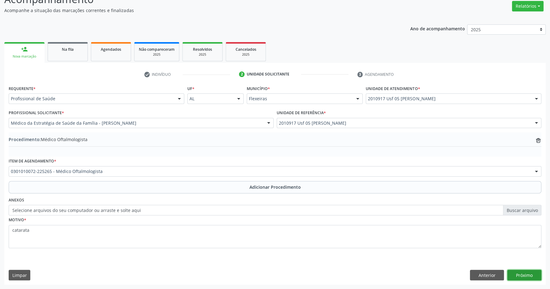
click at [525, 274] on button "Próximo" at bounding box center [524, 274] width 34 height 11
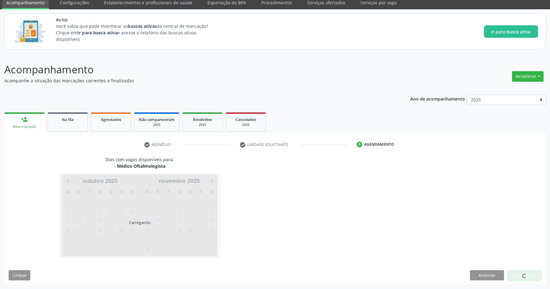
scroll to position [25, 0]
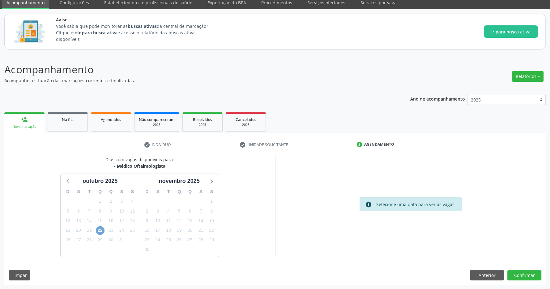
click at [103, 228] on span "22" at bounding box center [100, 230] width 9 height 9
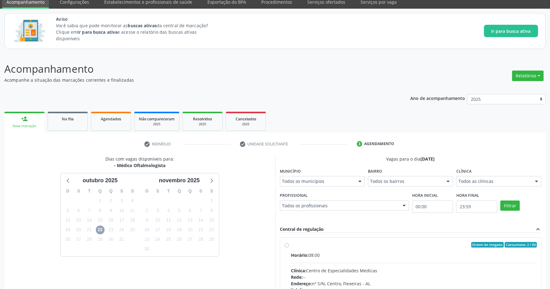
scroll to position [115, 0]
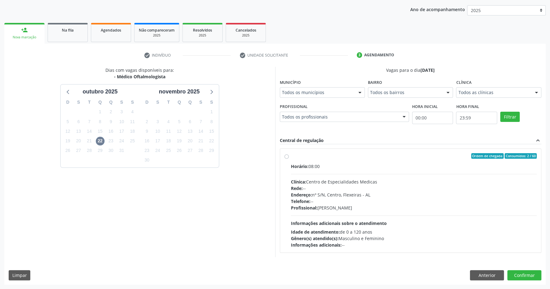
click at [372, 158] on label "Ordem de chegada Consumidos: 2 / 60 Horário: 08:00 Clínica: Centro de Especiali…" at bounding box center [414, 200] width 246 height 95
click at [289, 158] on input "Ordem de chegada Consumidos: 2 / 60 Horário: 08:00 Clínica: Centro de Especiali…" at bounding box center [286, 156] width 4 height 6
radio input "true"
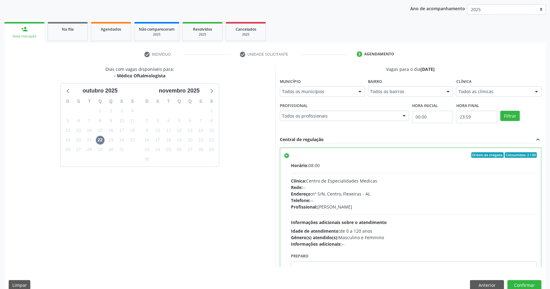
scroll to position [31, 0]
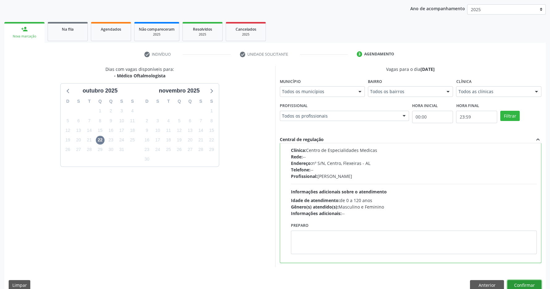
click at [524, 284] on button "Confirmar" at bounding box center [524, 285] width 34 height 11
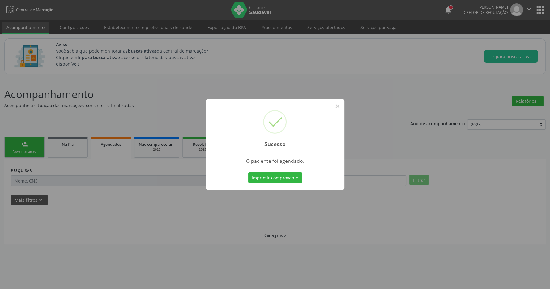
scroll to position [0, 0]
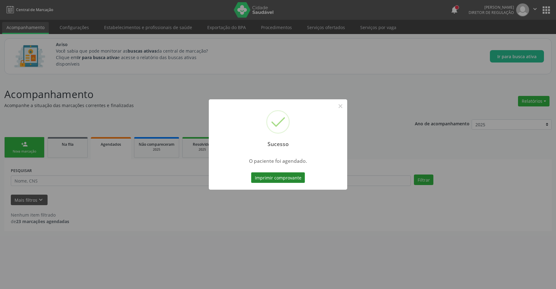
click at [280, 178] on button "Imprimir comprovante" at bounding box center [278, 177] width 54 height 11
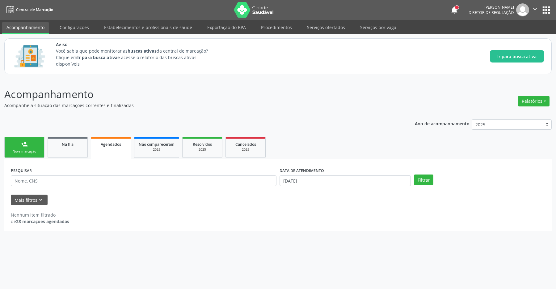
click at [19, 148] on link "person_add Nova marcação" at bounding box center [24, 147] width 40 height 21
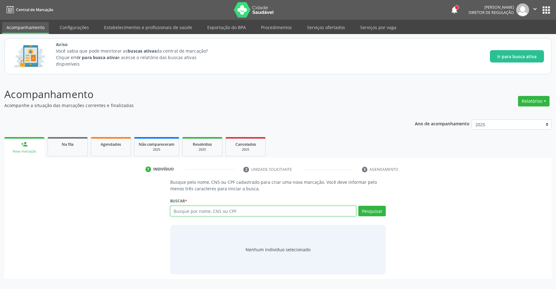
click at [190, 213] on input "text" at bounding box center [263, 210] width 186 height 11
type input "709208286875334"
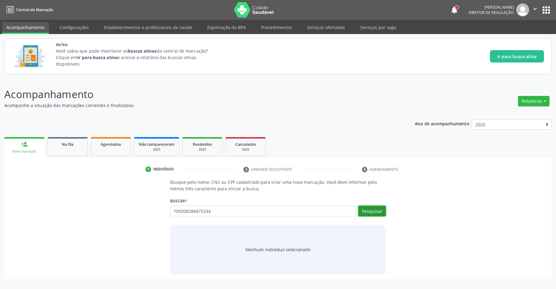
click at [369, 211] on button "Pesquisar" at bounding box center [371, 210] width 27 height 11
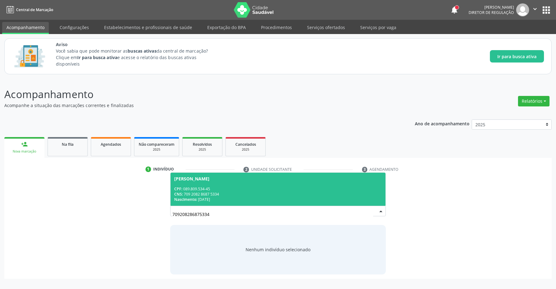
click at [265, 192] on div "CNS: 709 2082 8687 5334" at bounding box center [278, 193] width 208 height 5
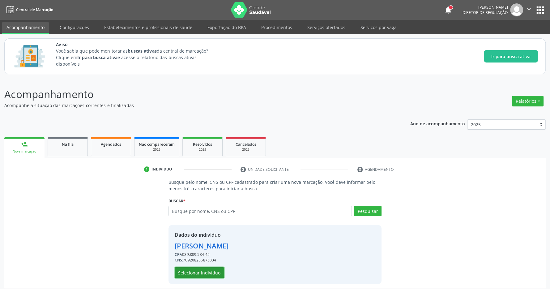
click at [200, 273] on button "Selecionar indivíduo" at bounding box center [199, 272] width 49 height 11
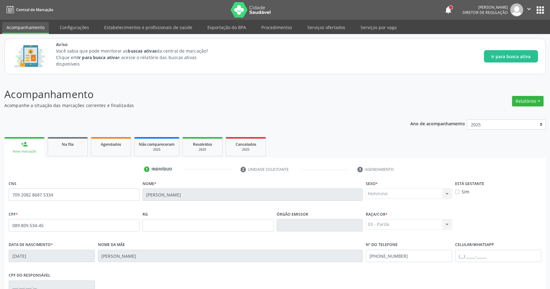
scroll to position [91, 0]
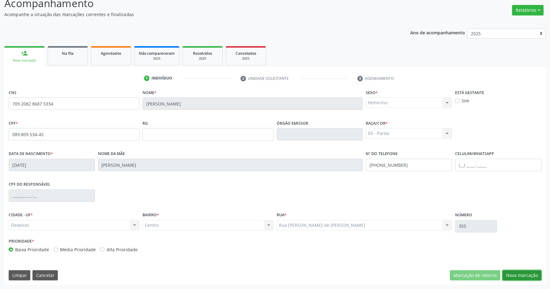
click at [516, 275] on button "Nova marcação" at bounding box center [521, 275] width 39 height 11
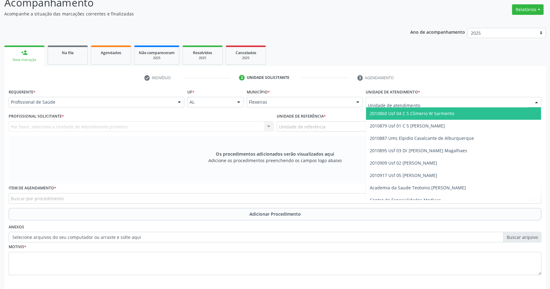
click at [460, 102] on div at bounding box center [452, 102] width 175 height 11
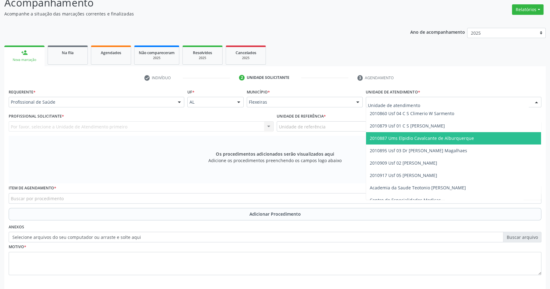
click at [436, 140] on span "2010887 Ums Elpidio Cavalcante de Alburquerque" at bounding box center [421, 138] width 104 height 6
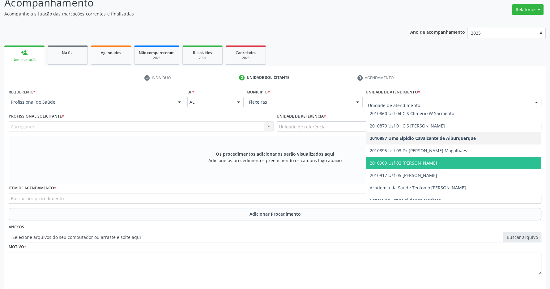
click at [432, 150] on span "2010895 Usf 03 Dr [PERSON_NAME] Magalhaes" at bounding box center [417, 150] width 97 height 6
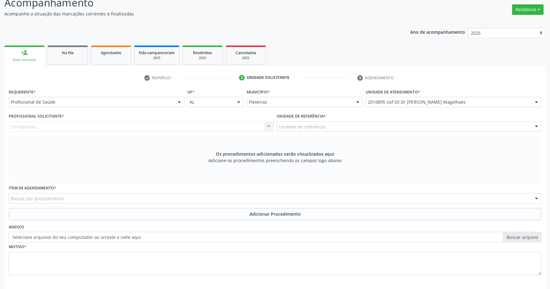
click at [420, 127] on div "Unidade de referência" at bounding box center [408, 126] width 265 height 11
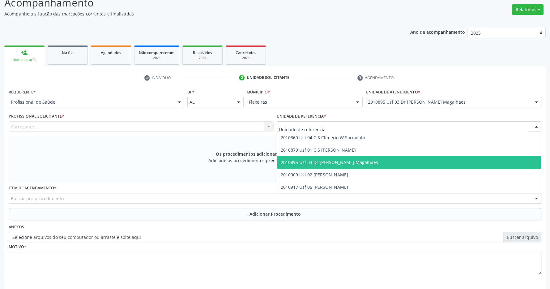
click at [420, 162] on span "2010895 Usf 03 Dr [PERSON_NAME] Magalhaes" at bounding box center [409, 162] width 264 height 12
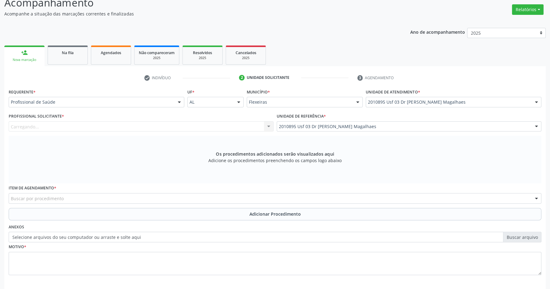
click at [227, 128] on div "Carregando... Nenhum resultado encontrado para: " " Não há nenhuma opção para s…" at bounding box center [141, 126] width 265 height 11
click at [58, 126] on div "Carregando... Nenhum resultado encontrado para: " " Não há nenhuma opção para s…" at bounding box center [141, 126] width 265 height 11
click at [81, 129] on div "Profissional solicitante" at bounding box center [141, 126] width 265 height 11
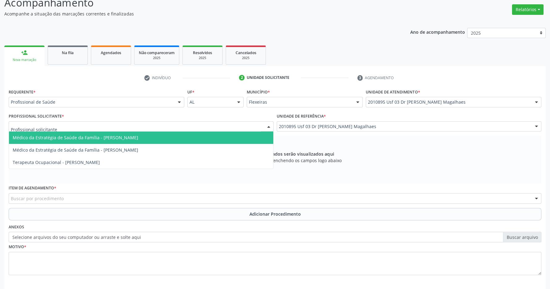
click at [111, 139] on span "Médico da Estratégia de Saúde da Família - [PERSON_NAME]" at bounding box center [75, 137] width 125 height 6
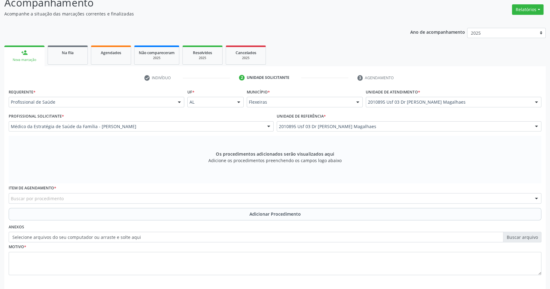
click at [195, 196] on div "Buscar por procedimento" at bounding box center [275, 198] width 532 height 11
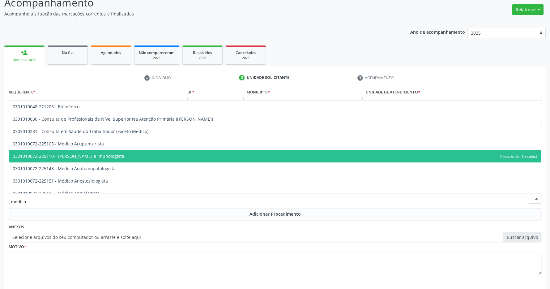
type input "médico o"
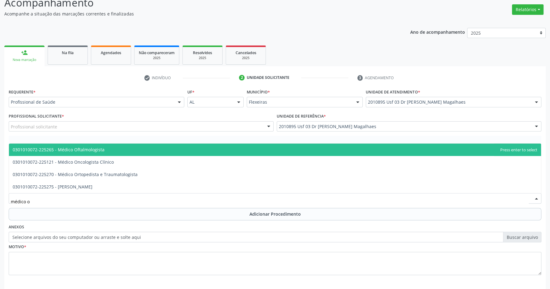
click at [175, 151] on span "0301010072-225265 - Médico Oftalmologista" at bounding box center [275, 149] width 532 height 12
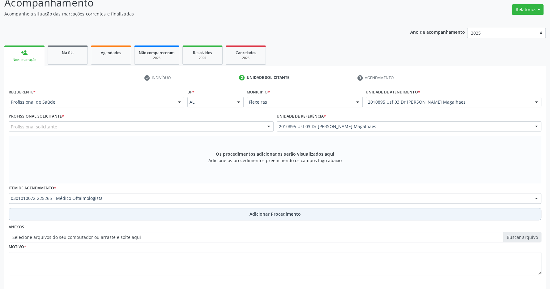
click at [288, 213] on span "Adicionar Procedimento" at bounding box center [274, 213] width 51 height 6
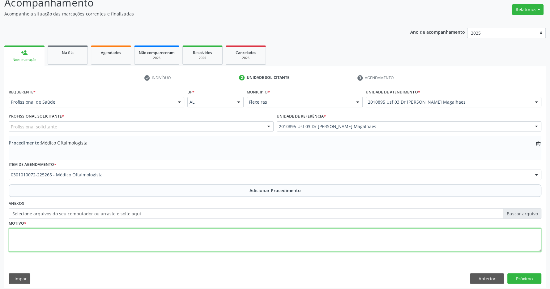
click at [209, 235] on textarea at bounding box center [275, 239] width 532 height 23
click at [91, 244] on textarea at bounding box center [275, 239] width 532 height 23
type textarea "catarata"
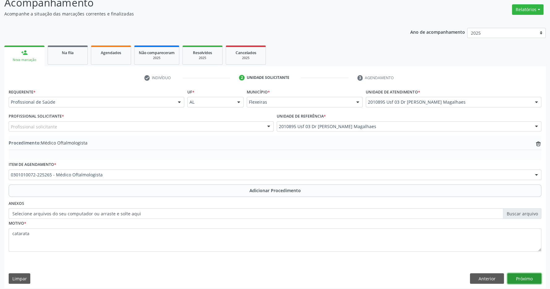
click at [526, 276] on button "Próximo" at bounding box center [524, 278] width 34 height 11
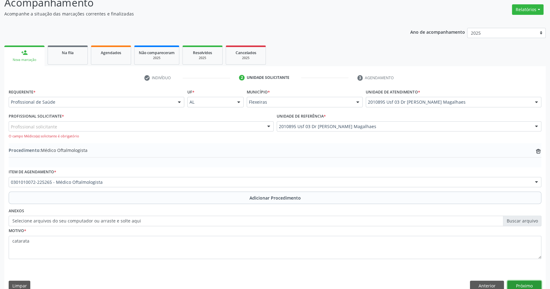
scroll to position [103, 0]
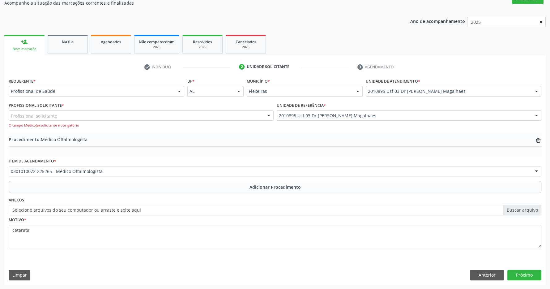
click at [83, 113] on div "Profissional solicitante" at bounding box center [141, 115] width 265 height 11
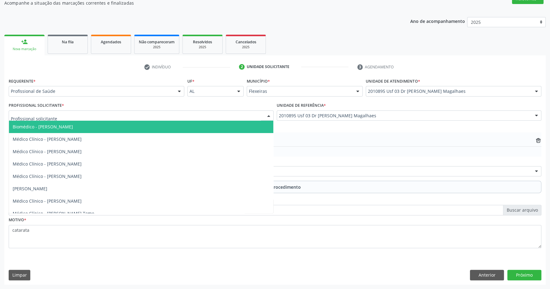
click at [103, 116] on input "text" at bounding box center [136, 118] width 250 height 12
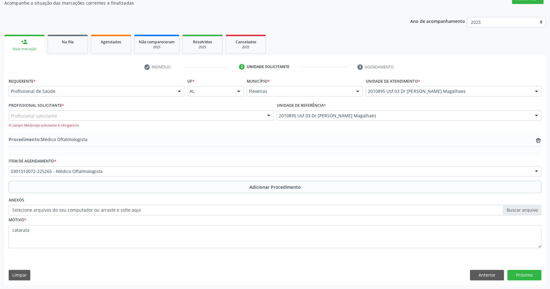
click at [103, 71] on ul "check Indivíduo 2 Unidade solicitante 3 Agendamento" at bounding box center [274, 67] width 541 height 10
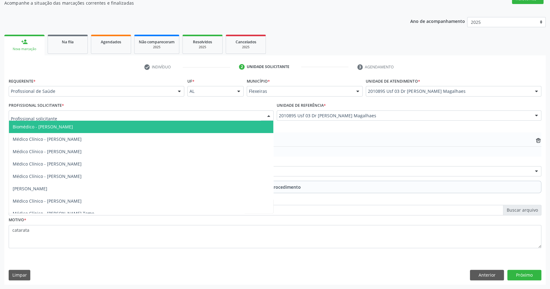
click at [94, 116] on div at bounding box center [141, 115] width 265 height 11
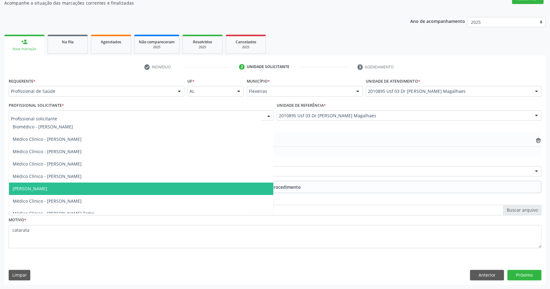
scroll to position [56, 0]
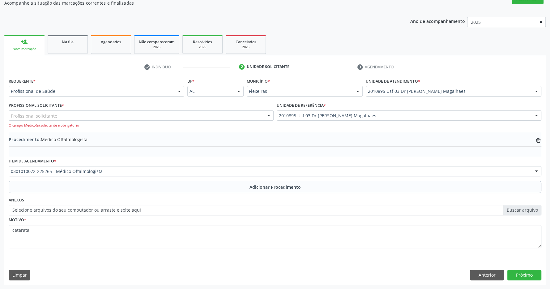
click at [91, 73] on div "check Indivíduo 2 Unidade solicitante 3 Agendamento CNS 709 2082 8687 5334 [GEO…" at bounding box center [274, 173] width 541 height 222
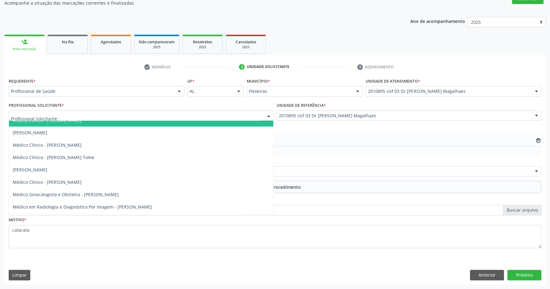
click at [120, 116] on div at bounding box center [141, 115] width 265 height 11
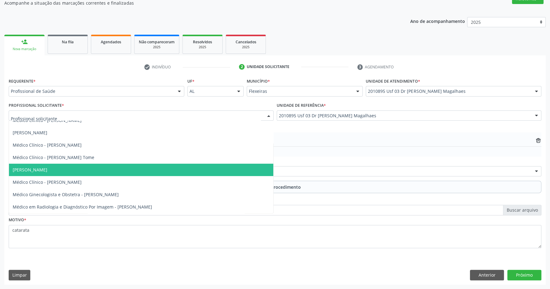
scroll to position [0, 0]
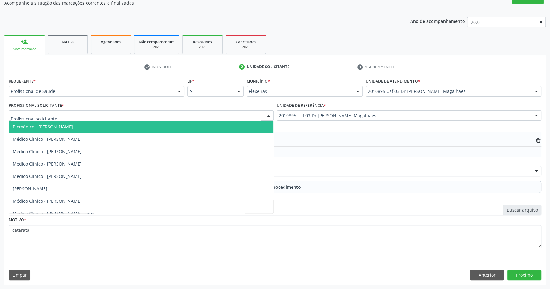
click at [98, 63] on ul "check Indivíduo 2 Unidade solicitante 3 Agendamento" at bounding box center [274, 67] width 541 height 10
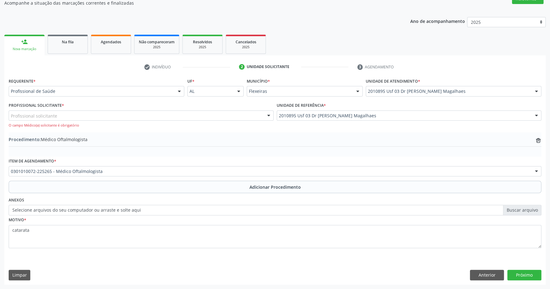
click at [89, 115] on div "Profissional solicitante" at bounding box center [141, 115] width 265 height 11
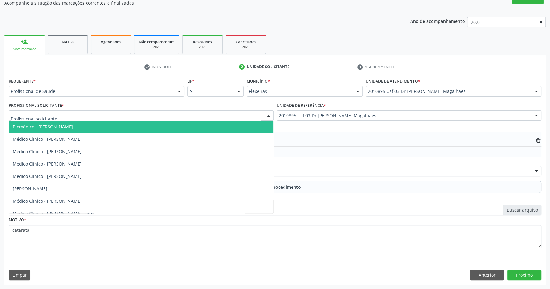
click at [299, 32] on div "Ano de acompanhamento 2025 person_add Nova marcação Na fila Agendados Não compa…" at bounding box center [274, 149] width 541 height 272
click at [190, 117] on div at bounding box center [141, 115] width 265 height 11
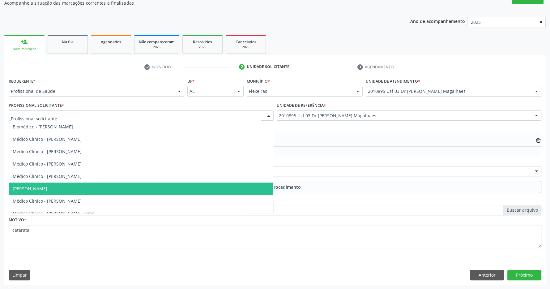
scroll to position [56, 0]
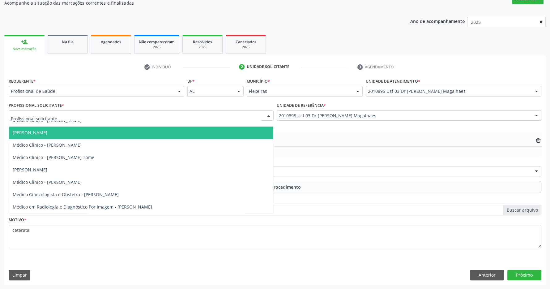
click at [126, 68] on ul "check Indivíduo 2 Unidade solicitante 3 Agendamento" at bounding box center [274, 67] width 541 height 10
click at [113, 115] on div at bounding box center [141, 115] width 265 height 11
click at [113, 127] on span "[PERSON_NAME]" at bounding box center [141, 132] width 264 height 12
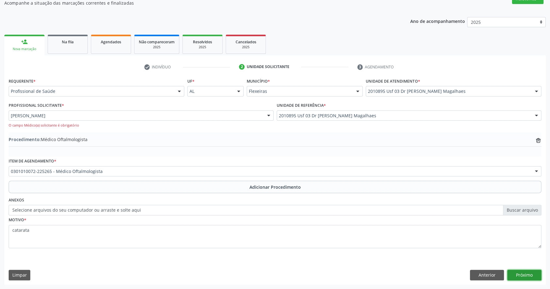
click at [516, 273] on button "Próximo" at bounding box center [524, 274] width 34 height 11
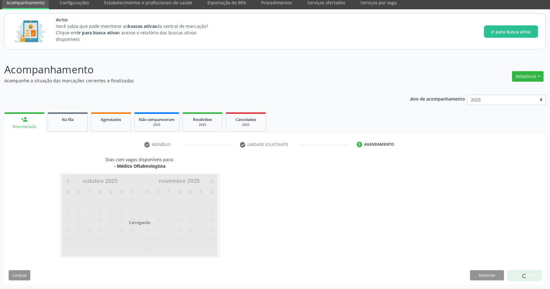
scroll to position [25, 0]
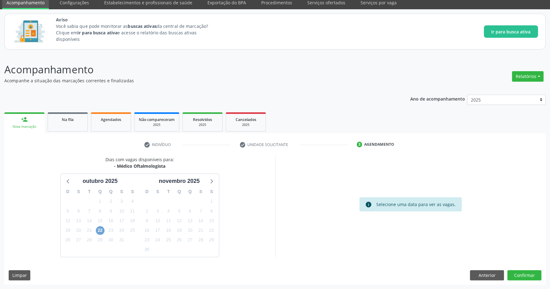
click at [98, 226] on span "22" at bounding box center [100, 230] width 9 height 9
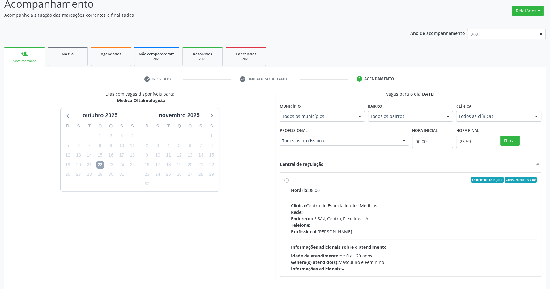
scroll to position [115, 0]
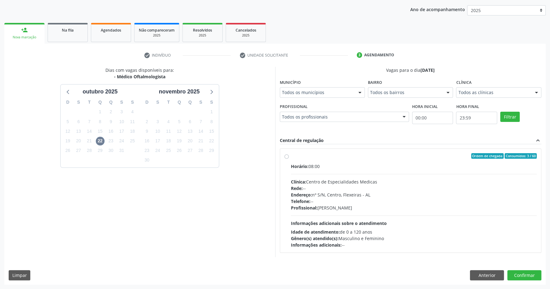
click at [330, 161] on label "Ordem de chegada Consumidos: 3 / 60 Horário: 08:00 Clínica: Centro de Especiali…" at bounding box center [414, 200] width 246 height 95
click at [289, 158] on input "Ordem de chegada Consumidos: 3 / 60 Horário: 08:00 Clínica: Centro de Especiali…" at bounding box center [286, 156] width 4 height 6
radio input "true"
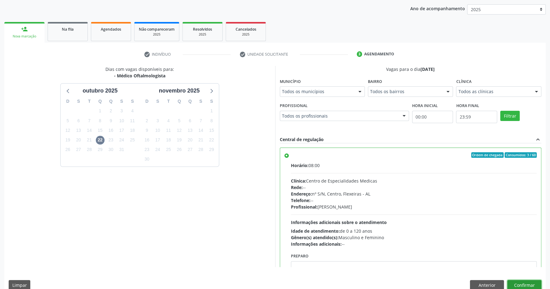
click at [523, 280] on button "Confirmar" at bounding box center [524, 285] width 34 height 11
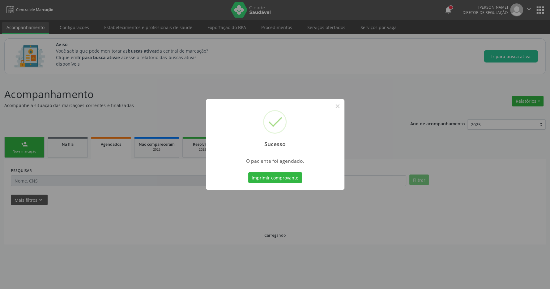
scroll to position [0, 0]
click at [279, 171] on div "Sucesso × O paciente foi agendado. Imprimir comprovante Cancel" at bounding box center [278, 144] width 138 height 90
click at [279, 176] on button "Imprimir comprovante" at bounding box center [278, 177] width 54 height 11
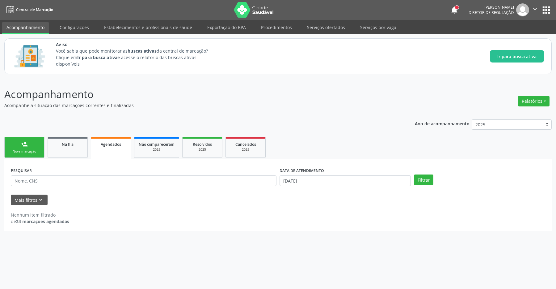
click at [26, 142] on div "person_add" at bounding box center [24, 144] width 7 height 7
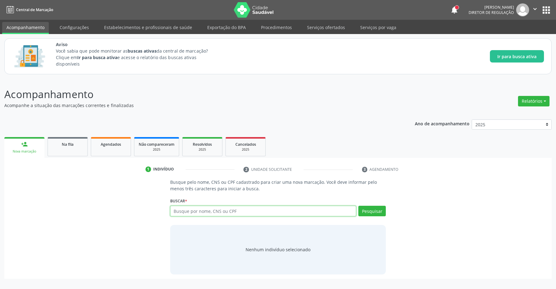
click at [211, 209] on input "text" at bounding box center [263, 210] width 186 height 11
drag, startPoint x: 200, startPoint y: 210, endPoint x: 202, endPoint y: 200, distance: 10.2
click at [200, 210] on input "text" at bounding box center [263, 210] width 186 height 11
type input "709600688762770"
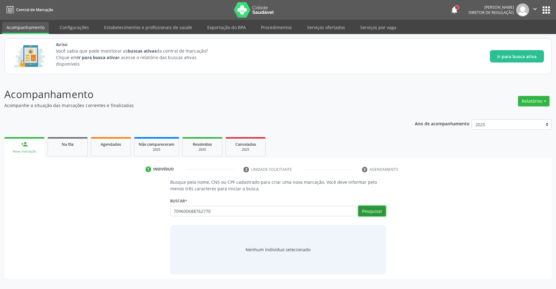
click at [380, 208] on button "Pesquisar" at bounding box center [371, 210] width 27 height 11
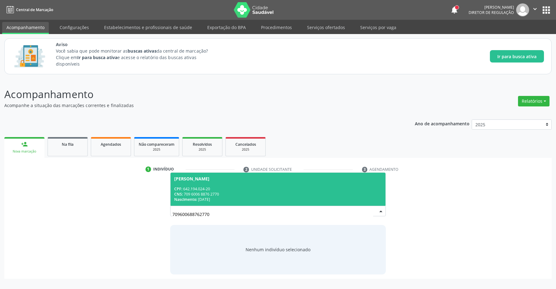
click at [202, 188] on div "CPF: 642.194.024-20" at bounding box center [278, 188] width 208 height 5
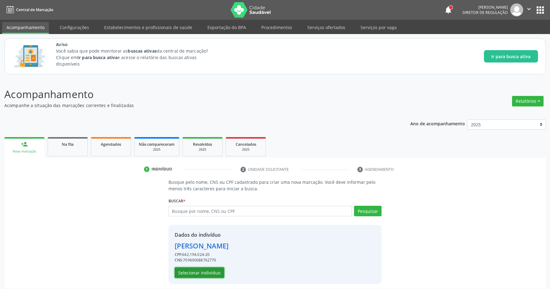
click at [196, 271] on button "Selecionar indivíduo" at bounding box center [199, 272] width 49 height 11
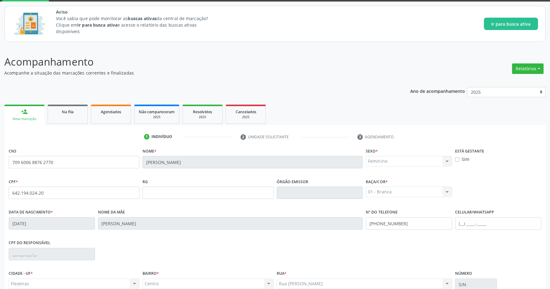
scroll to position [91, 0]
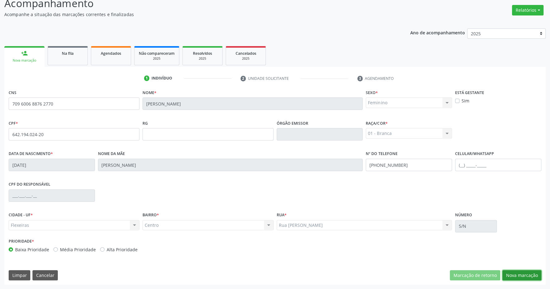
click at [520, 273] on button "Nova marcação" at bounding box center [521, 275] width 39 height 11
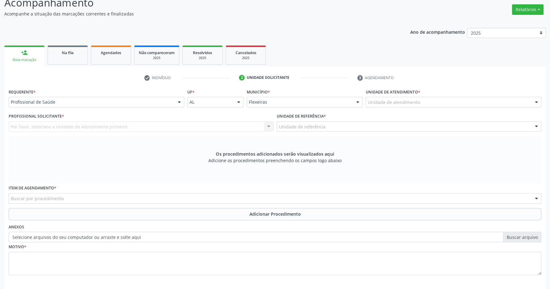
click at [406, 99] on div "Unidade de atendimento" at bounding box center [452, 102] width 175 height 11
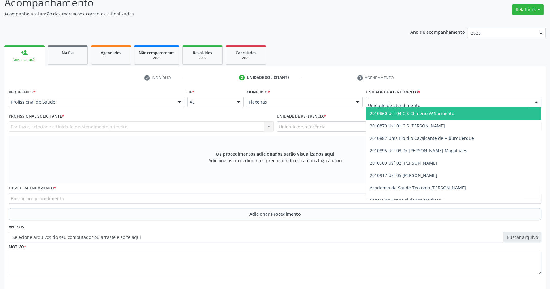
click at [405, 114] on span "2010860 Usf 04 C S Climerio W Sarmento" at bounding box center [411, 113] width 84 height 6
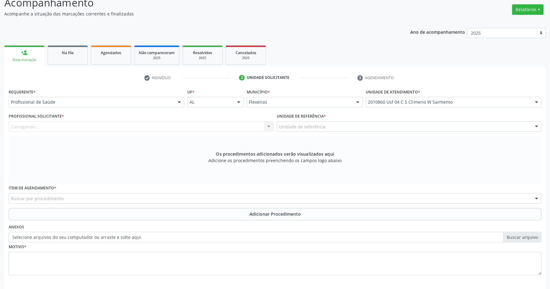
click at [402, 125] on div "Unidade de referência" at bounding box center [408, 126] width 265 height 11
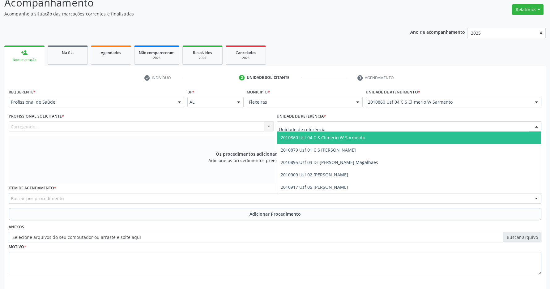
click at [394, 139] on span "2010860 Usf 04 C S Climerio W Sarmento" at bounding box center [409, 137] width 264 height 12
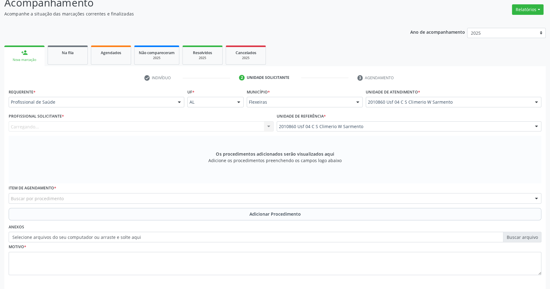
click at [235, 119] on div "Profissional Solicitante * [GEOGRAPHIC_DATA]... Nenhum resultado encontrado par…" at bounding box center [141, 122] width 265 height 20
click at [234, 127] on div "Carregando... Nenhum resultado encontrado para: " " Não há nenhuma opção para s…" at bounding box center [141, 126] width 265 height 11
click at [159, 126] on div "Carregando... Nenhum resultado encontrado para: " " Não há nenhuma opção para s…" at bounding box center [141, 126] width 265 height 11
click at [214, 126] on div "Carregando... Nenhum resultado encontrado para: " " Não há nenhuma opção para s…" at bounding box center [141, 126] width 265 height 11
click at [264, 126] on div "Carregando... Nenhum resultado encontrado para: " " Não há nenhuma opção para s…" at bounding box center [141, 126] width 265 height 11
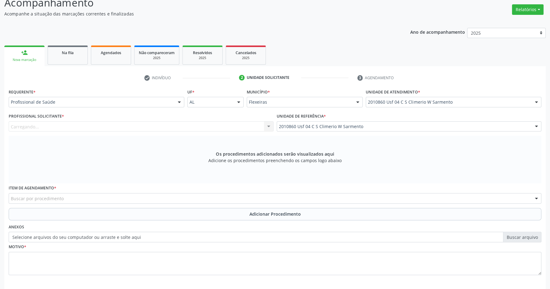
drag, startPoint x: 109, startPoint y: 131, endPoint x: 107, endPoint y: 129, distance: 3.2
click at [109, 131] on div "Carregando... Nenhum resultado encontrado para: " " Não há nenhuma opção para s…" at bounding box center [141, 126] width 265 height 11
click at [71, 125] on div "Profissional solicitante" at bounding box center [141, 126] width 265 height 11
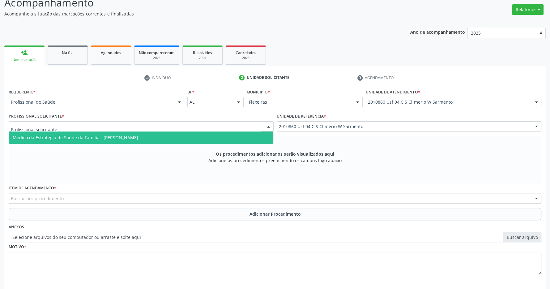
click at [76, 136] on span "Médico da Estratégia de Saúde da Família - [PERSON_NAME]" at bounding box center [75, 137] width 125 height 6
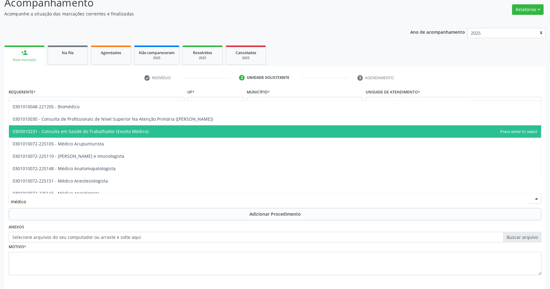
type input "médico o"
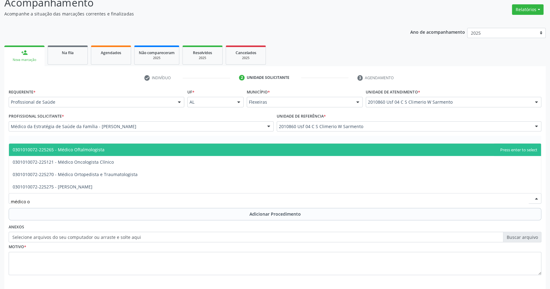
click at [83, 149] on span "0301010072-225265 - Médico Oftalmologista" at bounding box center [59, 149] width 92 height 6
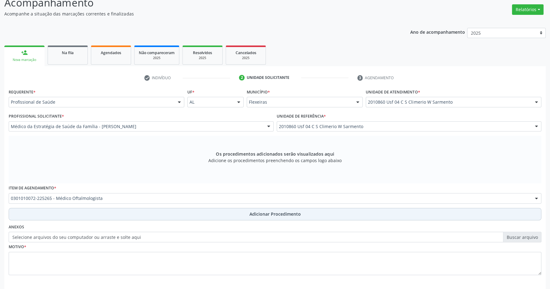
click at [278, 215] on span "Adicionar Procedimento" at bounding box center [274, 213] width 51 height 6
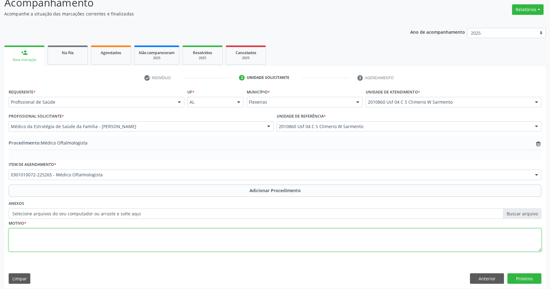
click at [137, 244] on textarea at bounding box center [275, 239] width 532 height 23
type textarea "catarata"
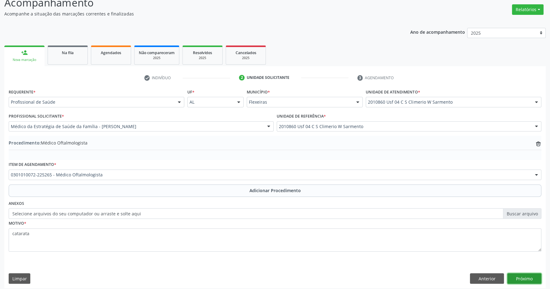
click at [530, 279] on button "Próximo" at bounding box center [524, 278] width 34 height 11
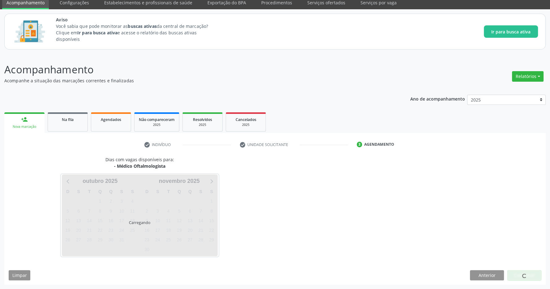
scroll to position [25, 0]
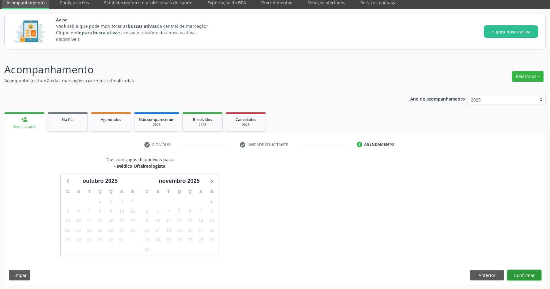
click at [530, 273] on button "Confirmar" at bounding box center [524, 275] width 34 height 11
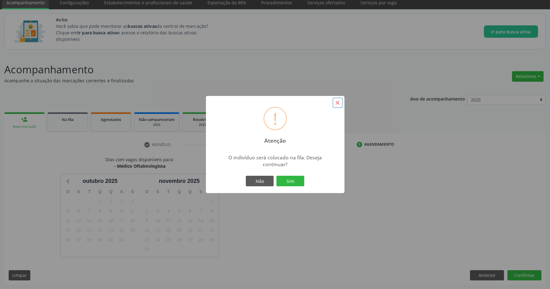
click at [341, 104] on button "×" at bounding box center [337, 102] width 11 height 11
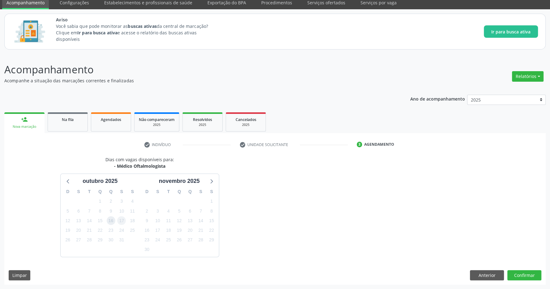
drag, startPoint x: 111, startPoint y: 219, endPoint x: 121, endPoint y: 220, distance: 10.6
click at [111, 219] on span "16" at bounding box center [111, 220] width 9 height 9
drag, startPoint x: 137, startPoint y: 222, endPoint x: 154, endPoint y: 225, distance: 17.0
click at [140, 225] on div "D S T Q Q S S 28 29 30 1 2 3 4 5 6 7 8 9 10 11 12 13 14 15 16 17 18 19 20 21 22…" at bounding box center [100, 220] width 79 height 71
